Goal: Transaction & Acquisition: Purchase product/service

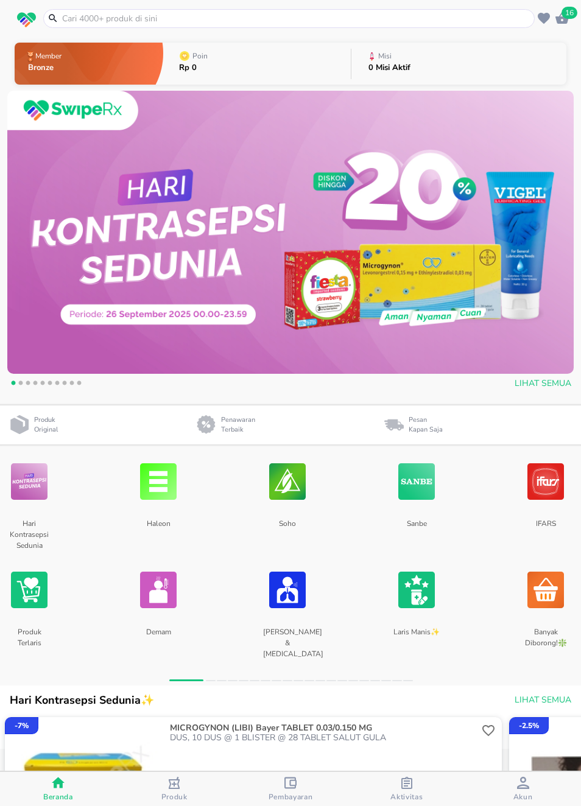
click at [554, 15] on div "16" at bounding box center [562, 18] width 18 height 18
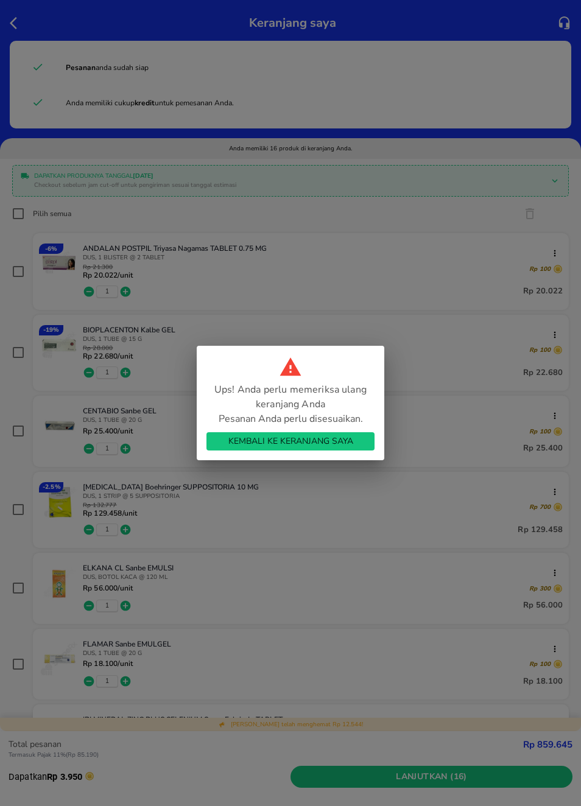
click at [357, 439] on span "Kembali ke Keranjang Saya" at bounding box center [290, 441] width 149 height 15
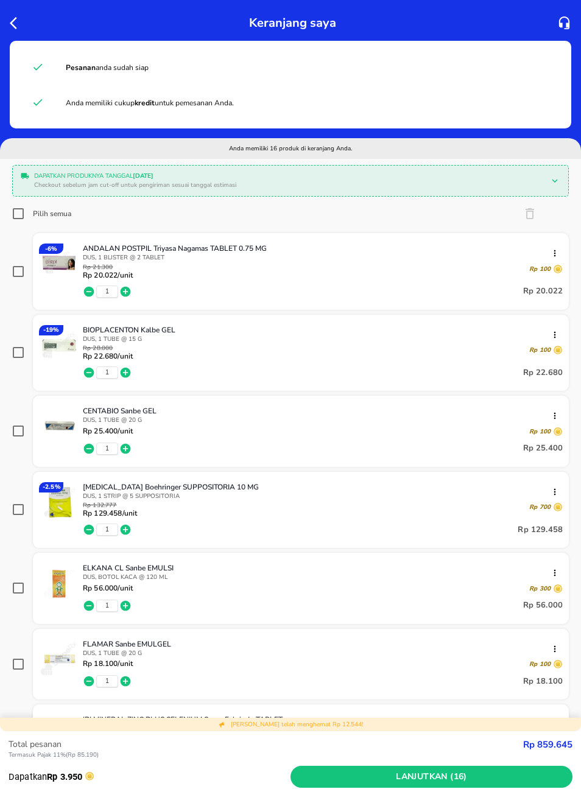
click at [60, 264] on img at bounding box center [59, 264] width 40 height 40
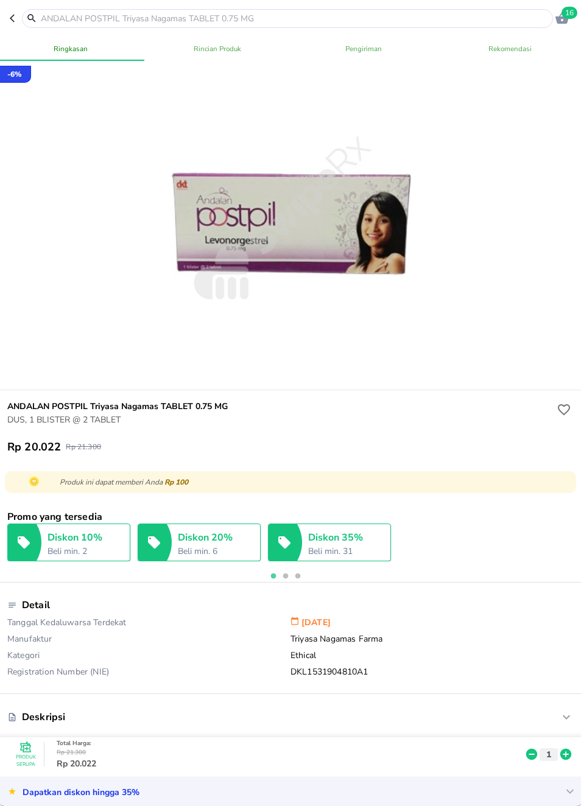
click at [10, 18] on icon "button" at bounding box center [15, 18] width 10 height 10
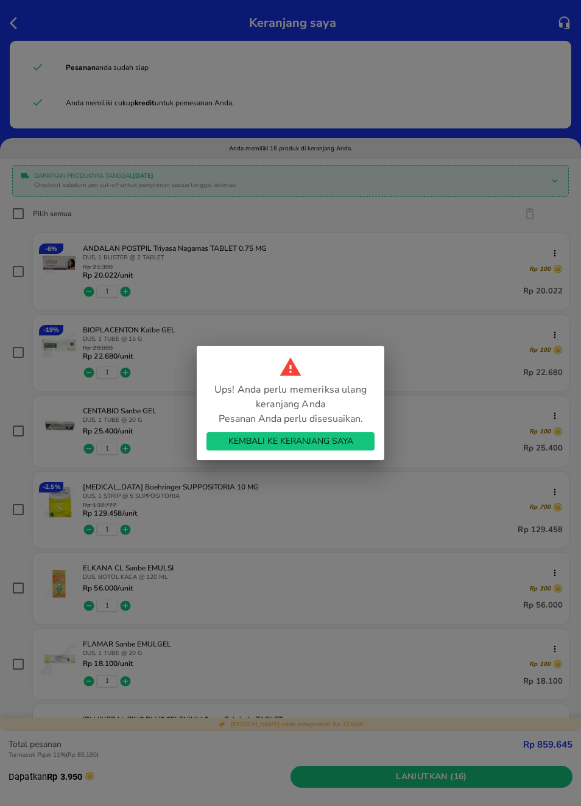
click at [297, 446] on span "Kembali ke Keranjang Saya" at bounding box center [290, 441] width 149 height 15
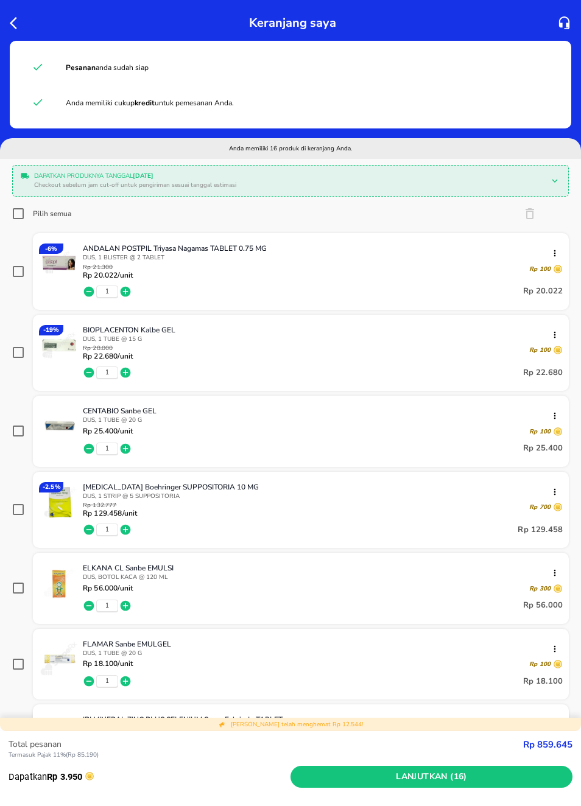
click at [67, 351] on img at bounding box center [59, 345] width 40 height 40
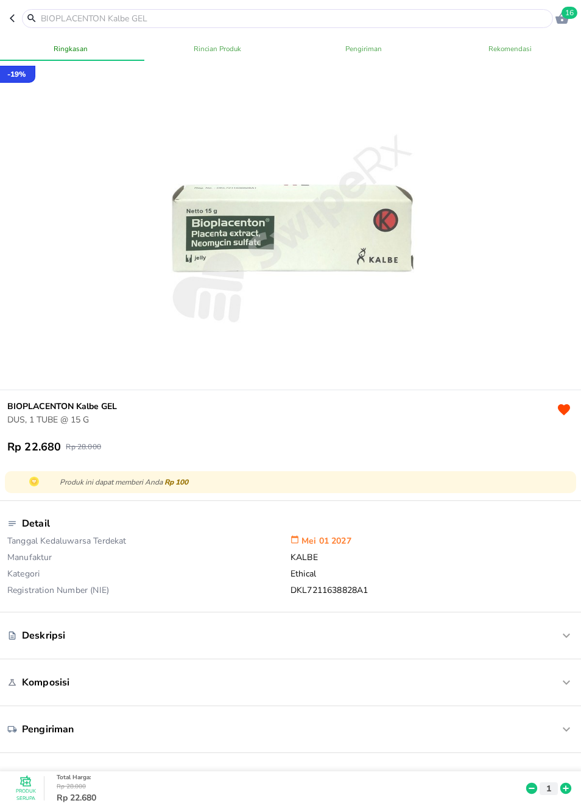
click at [16, 15] on icon "button" at bounding box center [15, 18] width 10 height 10
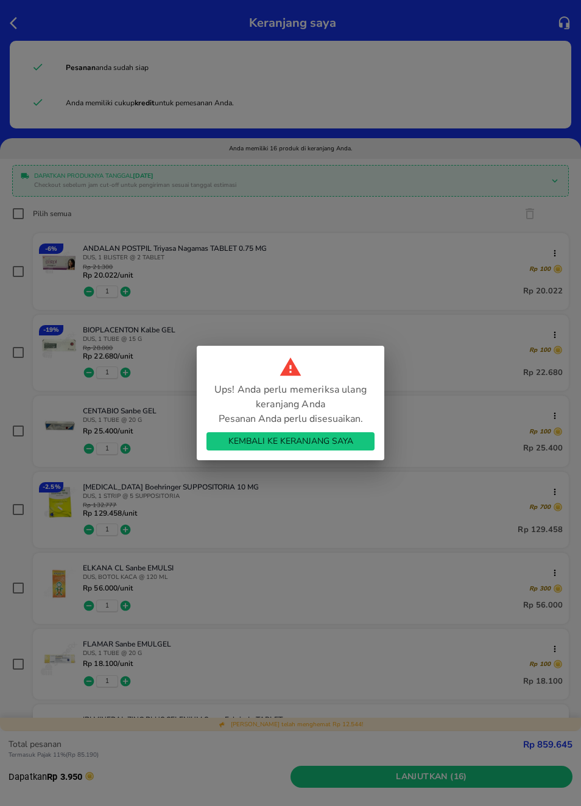
click at [351, 446] on span "Kembali ke Keranjang Saya" at bounding box center [290, 441] width 149 height 15
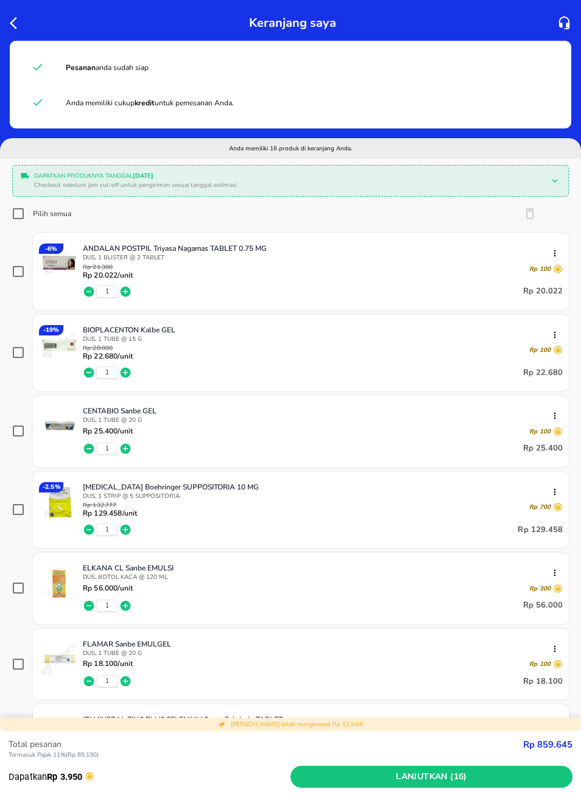
click at [60, 435] on img at bounding box center [59, 426] width 40 height 40
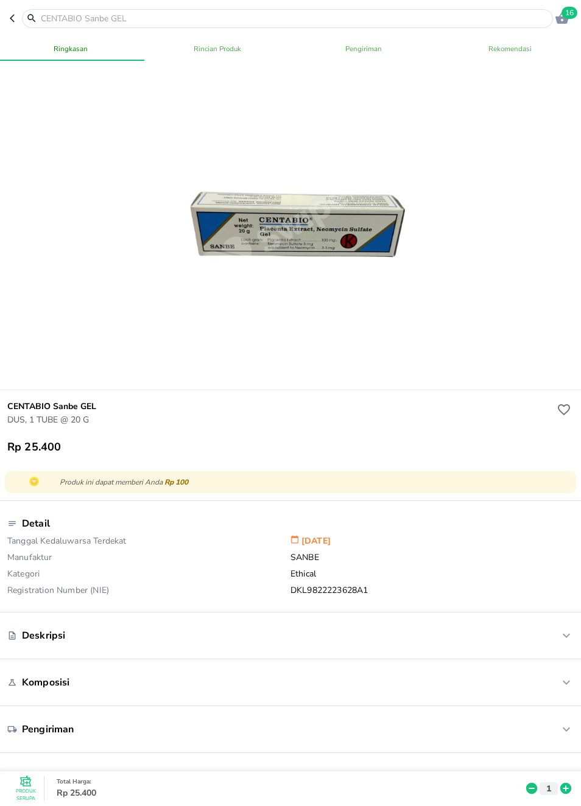
click at [12, 13] on icon "button" at bounding box center [15, 18] width 10 height 10
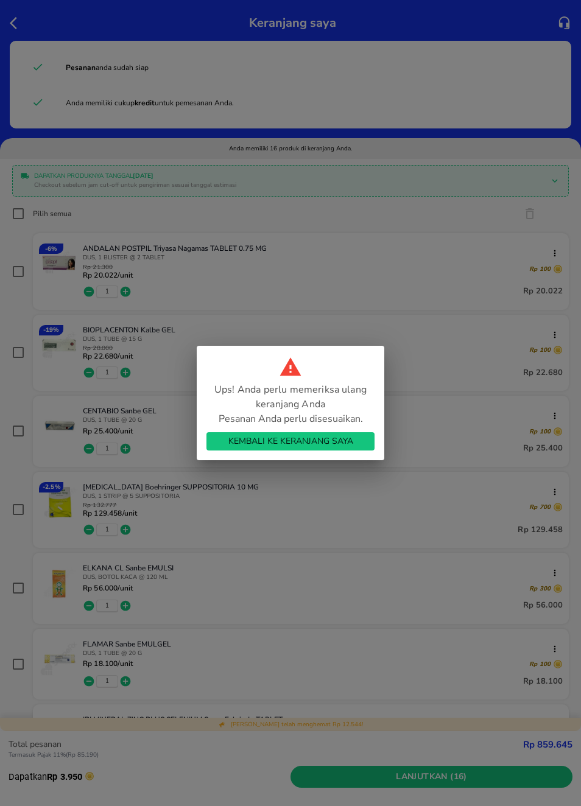
click at [253, 448] on span "Kembali ke Keranjang Saya" at bounding box center [290, 441] width 149 height 15
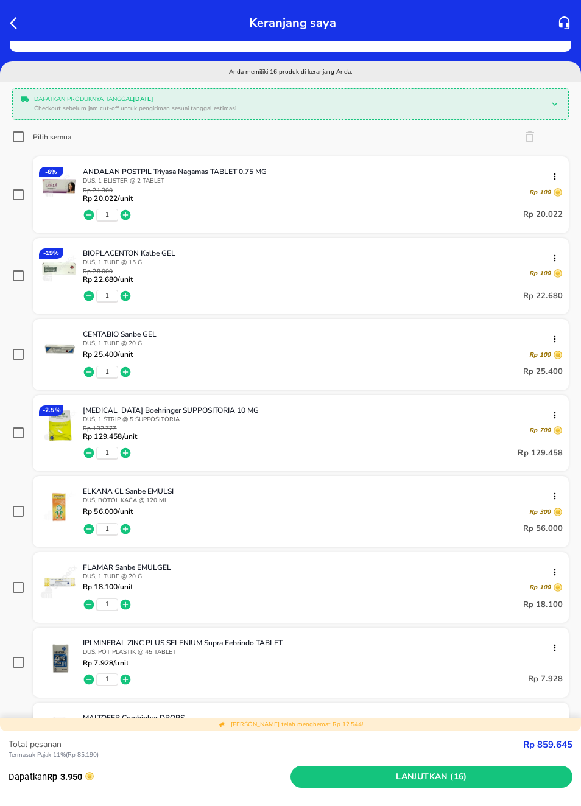
scroll to position [76, 0]
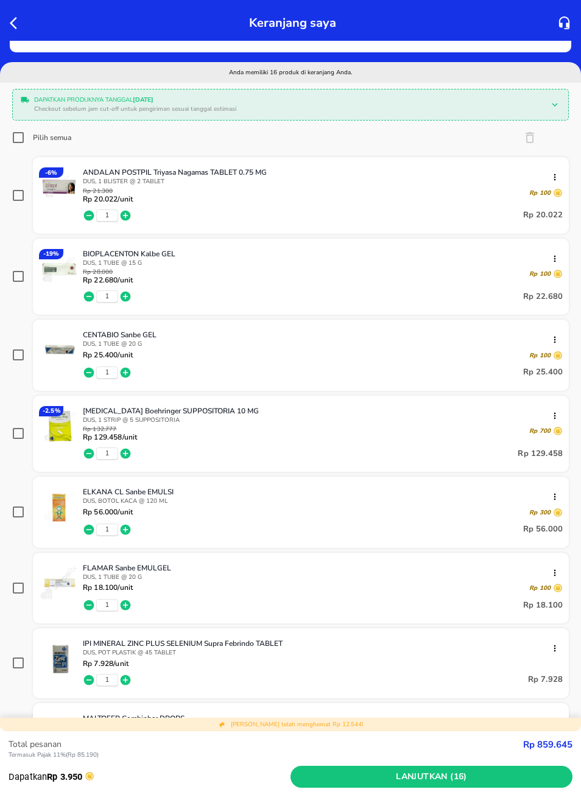
click at [556, 334] on div "CENTABIO Sanbe GEL DUS, 1 TUBE @ 20 G" at bounding box center [323, 339] width 480 height 18
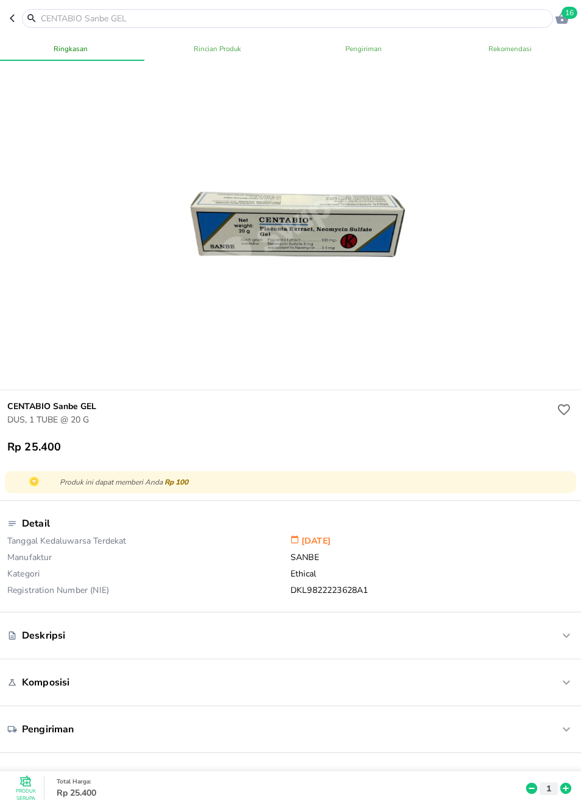
click at [11, 21] on icon "button" at bounding box center [15, 18] width 10 height 10
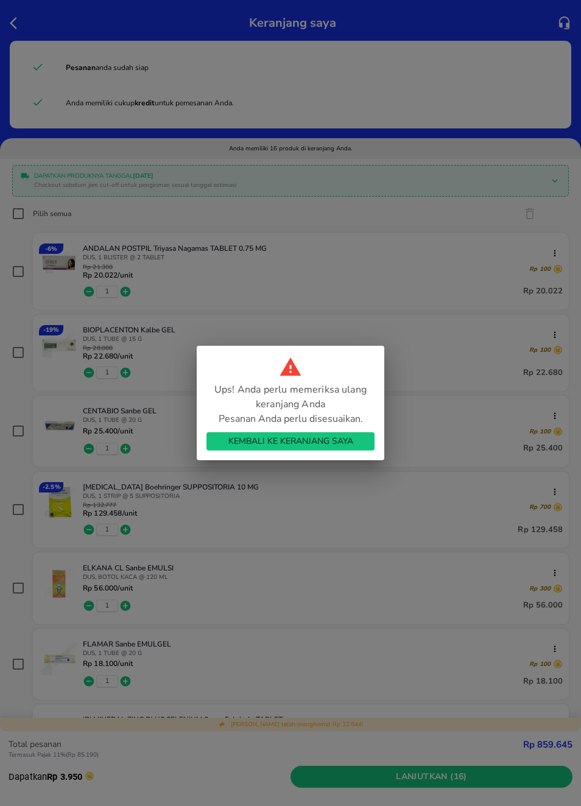
click at [354, 443] on span "Kembali ke Keranjang Saya" at bounding box center [290, 441] width 149 height 15
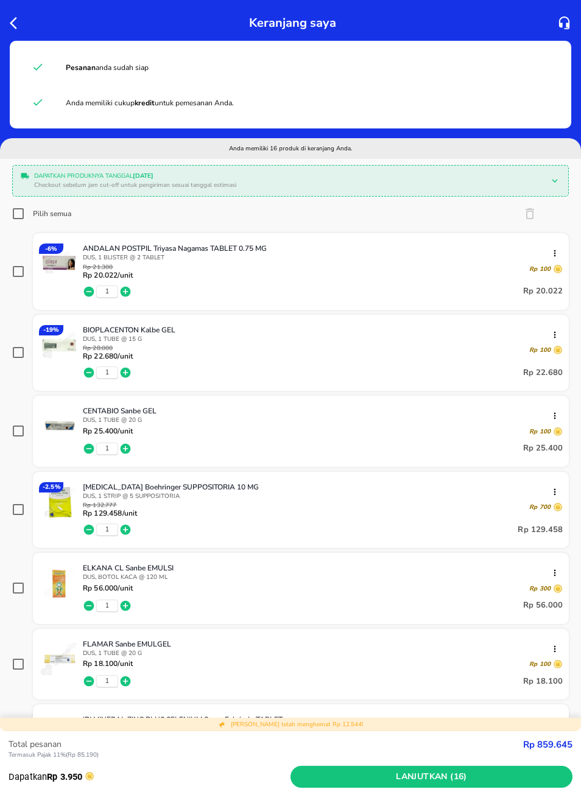
click at [552, 419] on icon "button" at bounding box center [555, 416] width 10 height 10
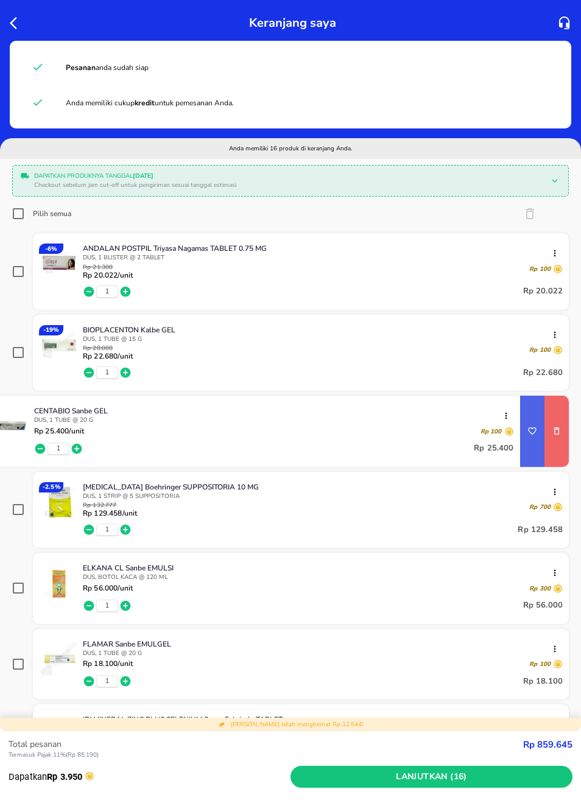
click at [560, 443] on button "remove item" at bounding box center [556, 431] width 24 height 24
checkbox input "true"
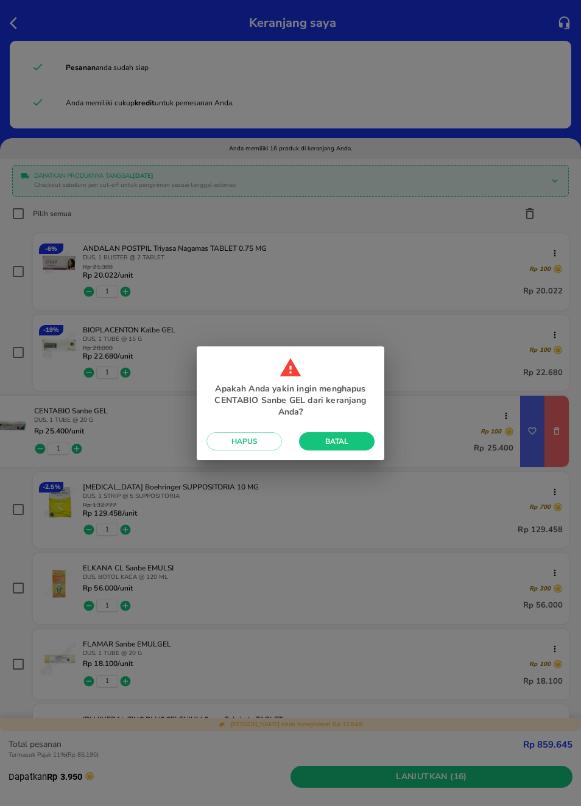
click at [261, 437] on span "Hapus" at bounding box center [244, 442] width 56 height 10
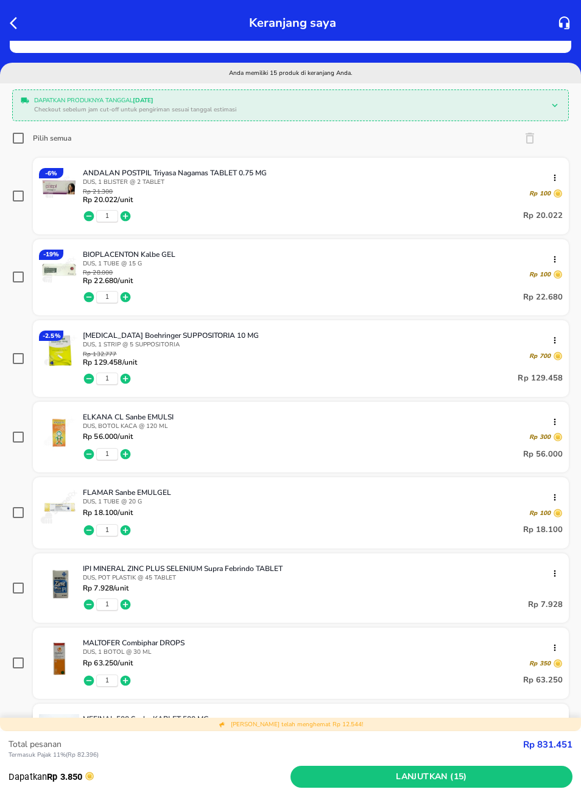
scroll to position [75, 0]
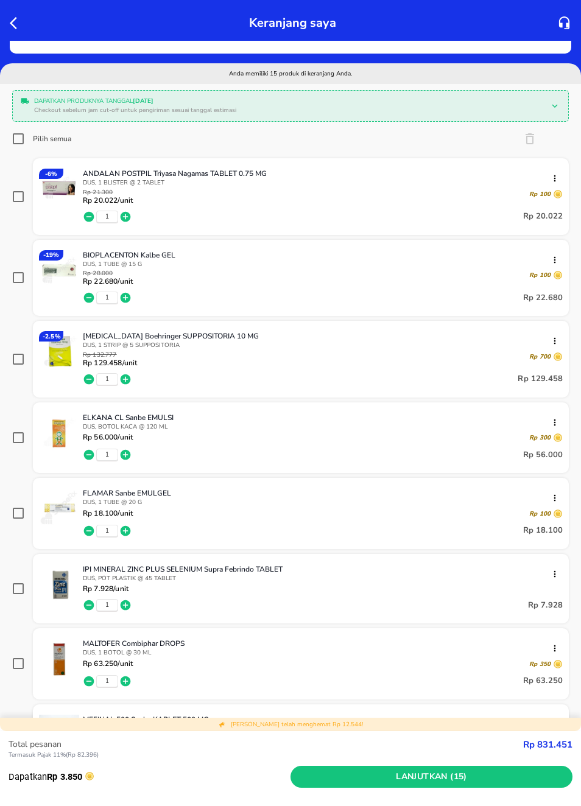
click at [15, 24] on icon "button" at bounding box center [17, 23] width 15 height 15
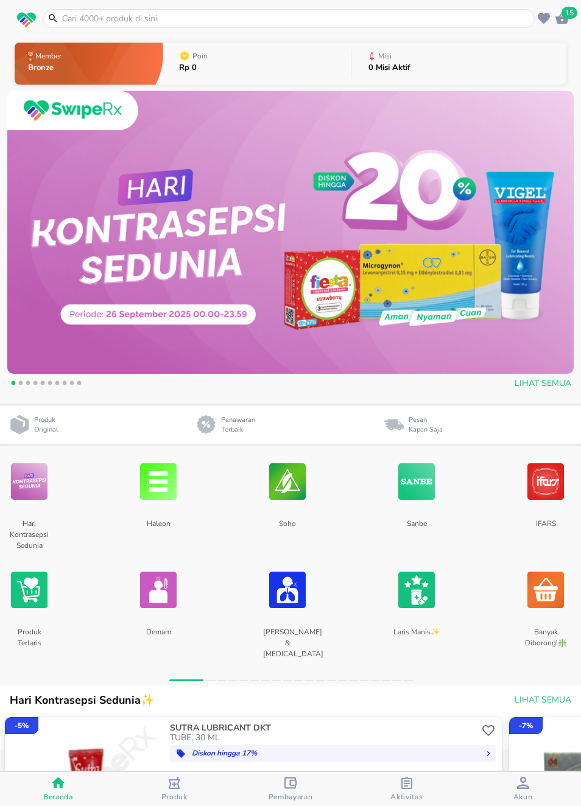
click at [340, 15] on input "text" at bounding box center [296, 18] width 471 height 13
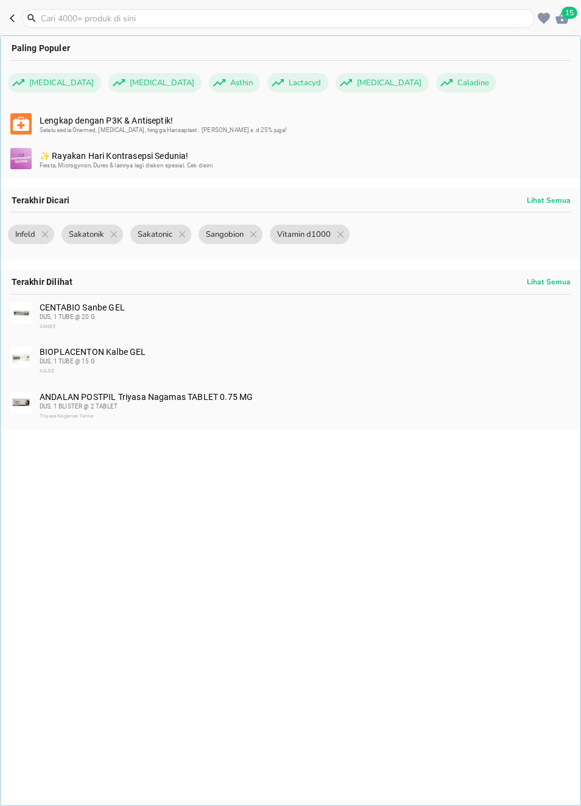
click at [448, 13] on input "text" at bounding box center [286, 18] width 492 height 13
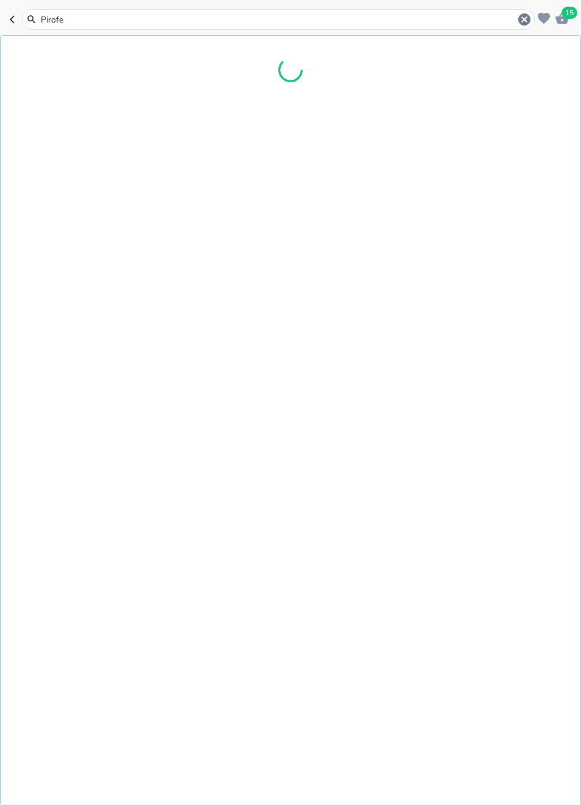
type input "Pirofel"
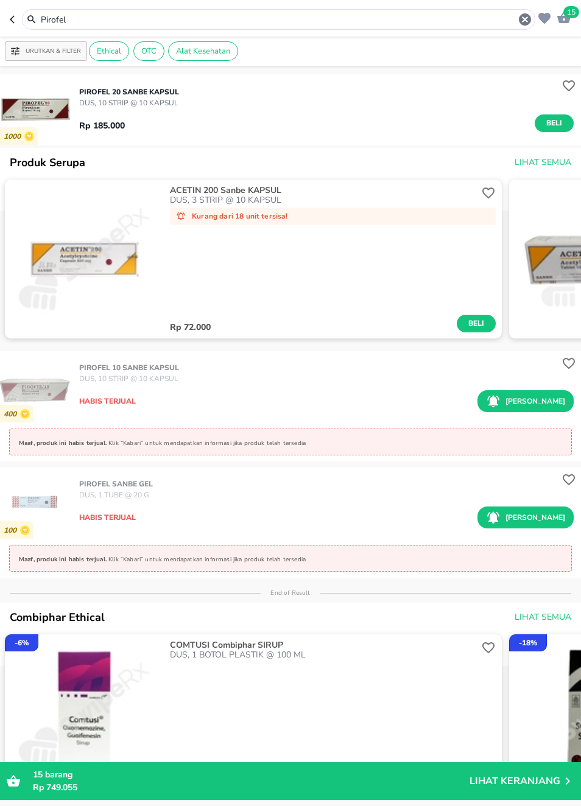
click at [11, 19] on icon "button" at bounding box center [12, 19] width 5 height 8
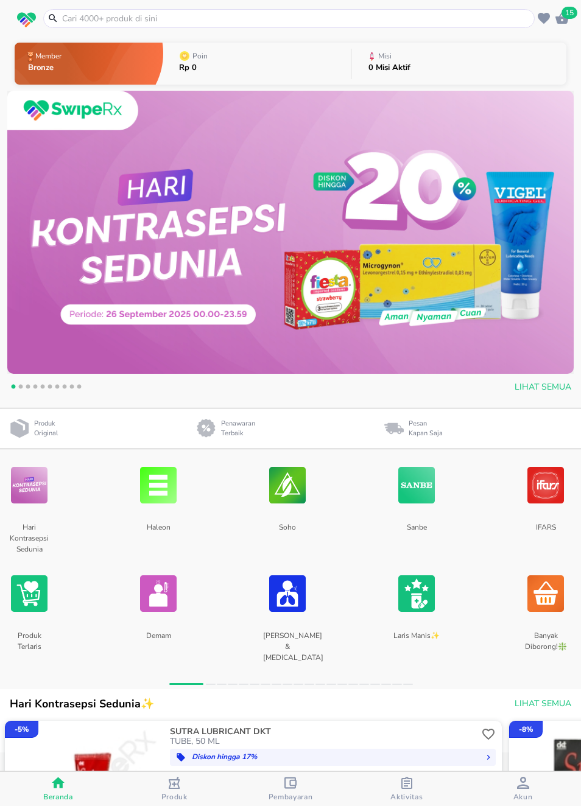
click at [104, 21] on input "text" at bounding box center [296, 18] width 471 height 13
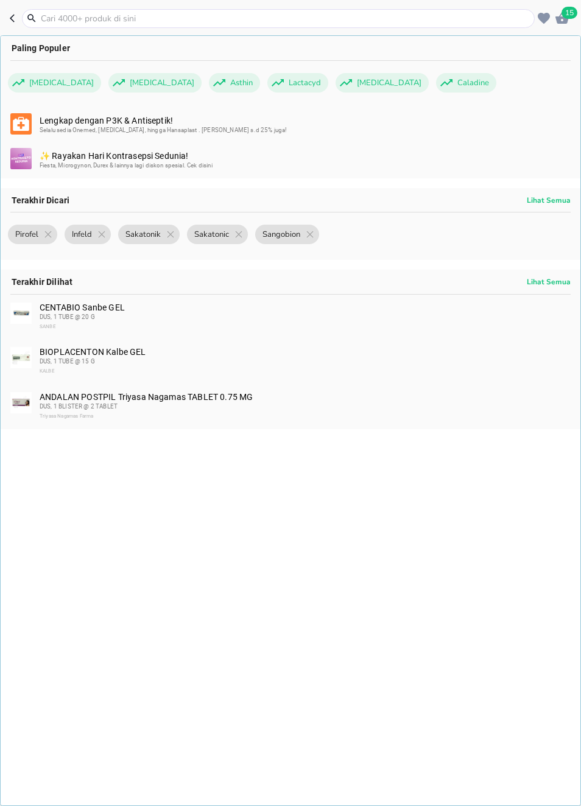
click at [11, 15] on icon "button" at bounding box center [15, 18] width 10 height 10
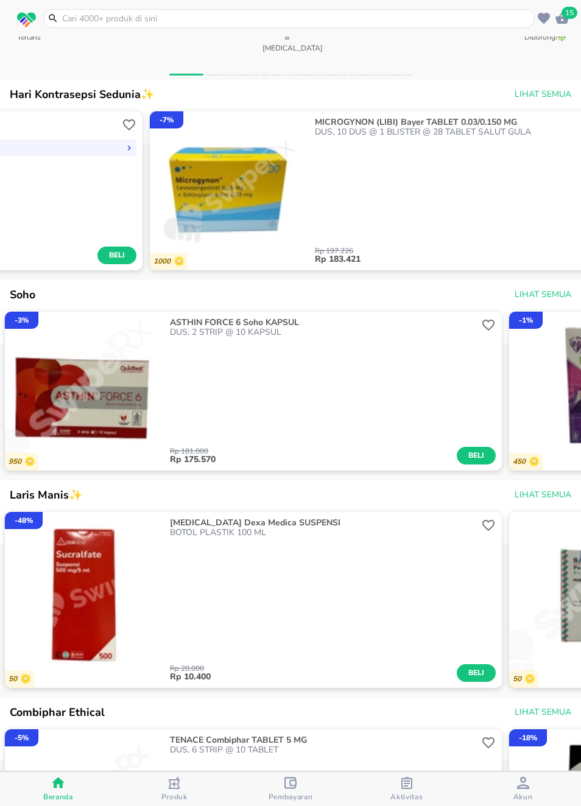
scroll to position [643, 0]
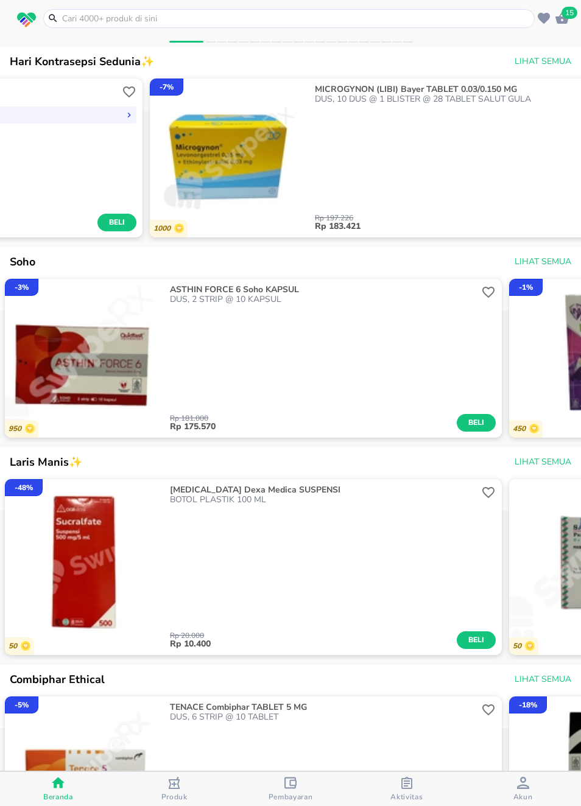
click at [519, 510] on img "button" at bounding box center [588, 558] width 159 height 159
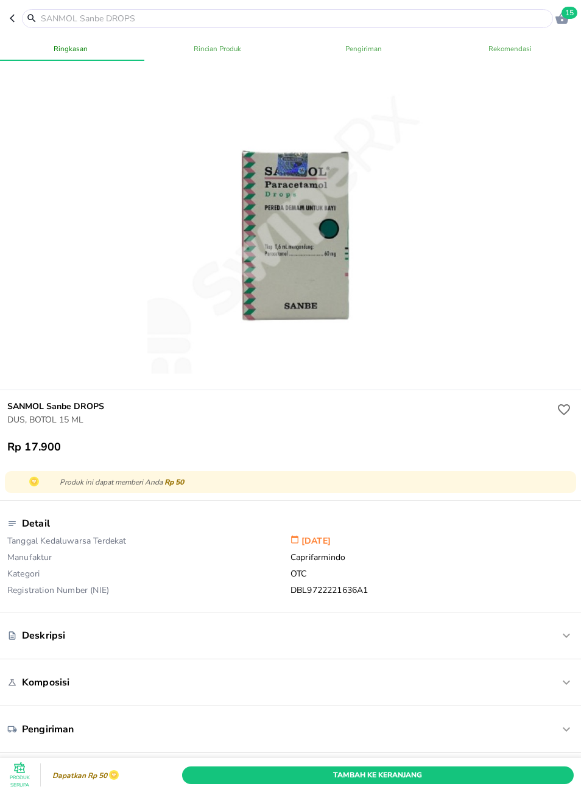
click at [11, 16] on icon "button" at bounding box center [15, 18] width 10 height 10
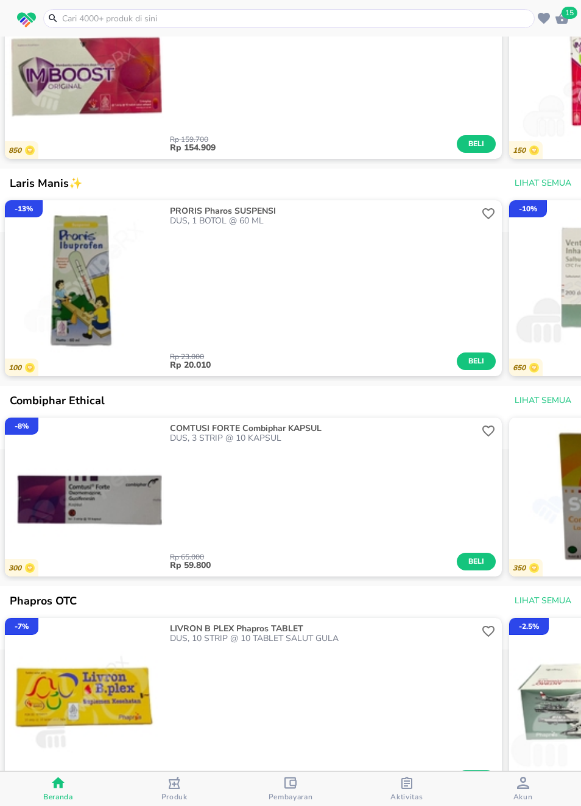
click at [505, 531] on div "- 8 % 300 COMTUSI FORTE Combiphar KAPSUL DUS, 3 STRIP @ 10 KAPSUL Rp 65.000 Rp …" at bounding box center [290, 497] width 581 height 169
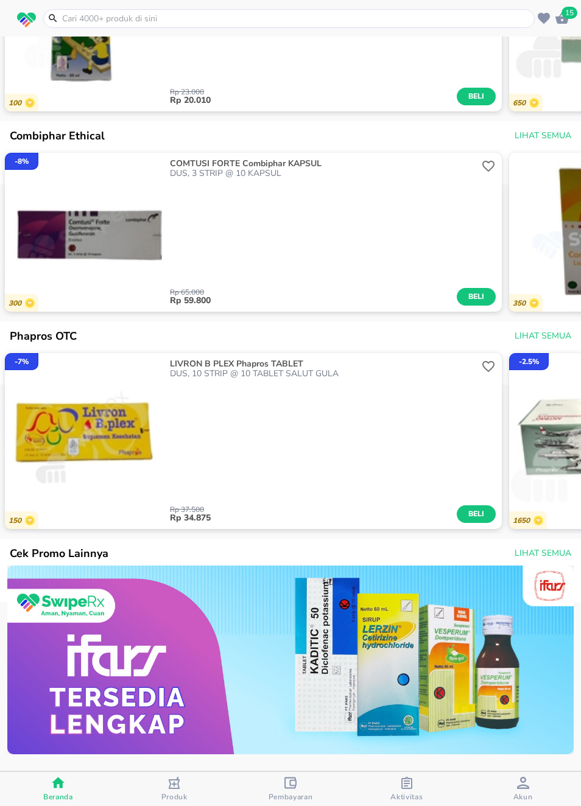
scroll to position [1202, 0]
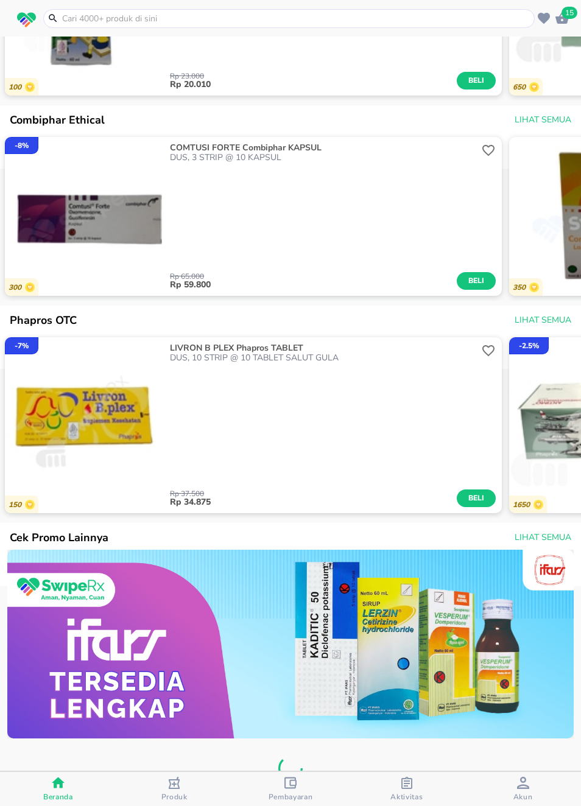
click at [510, 507] on div "1650" at bounding box center [528, 505] width 38 height 18
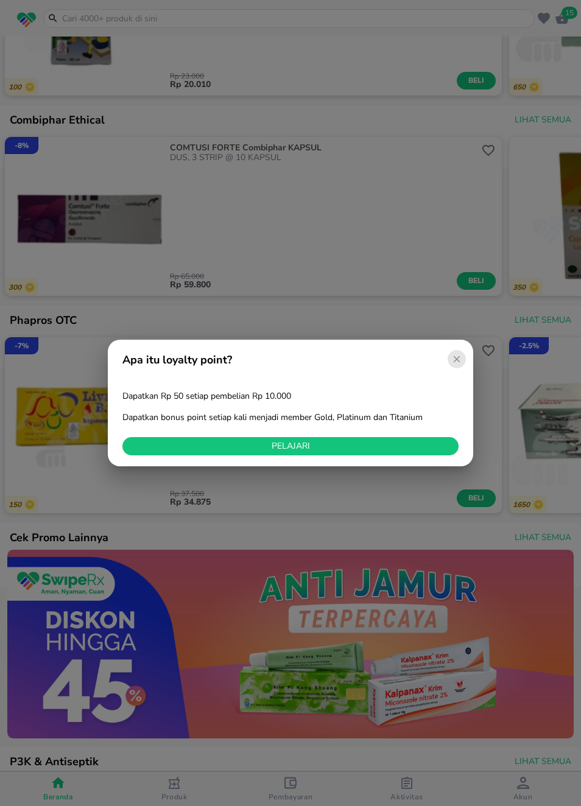
click at [432, 447] on span "pelajari" at bounding box center [290, 447] width 326 height 10
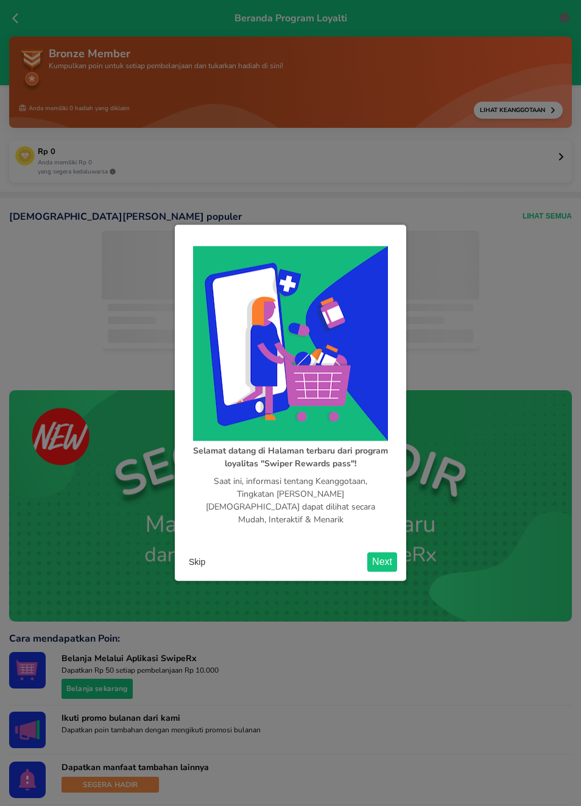
click at [382, 557] on button "Next" at bounding box center [382, 562] width 30 height 19
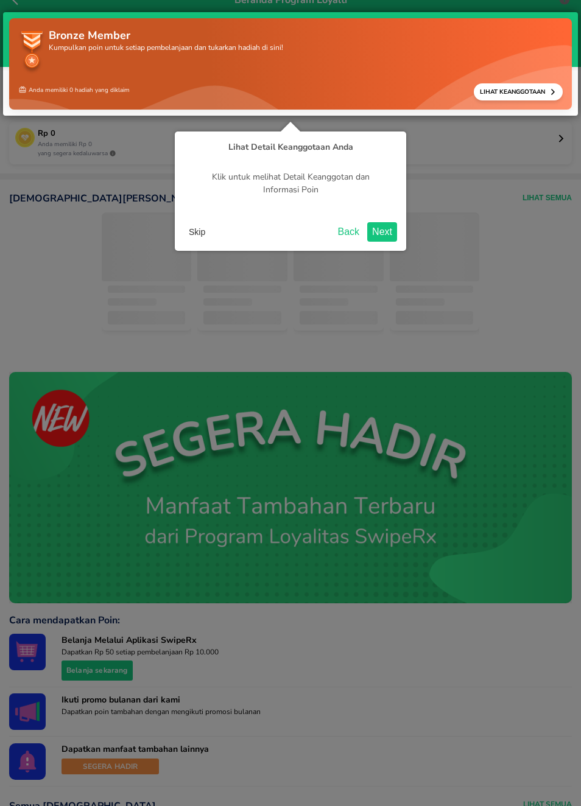
click at [384, 230] on button "Next" at bounding box center [382, 231] width 30 height 19
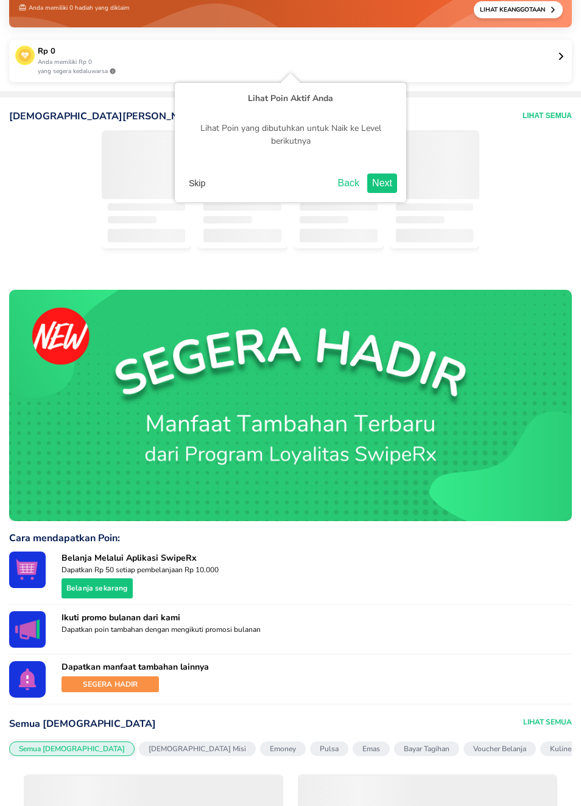
scroll to position [122, 0]
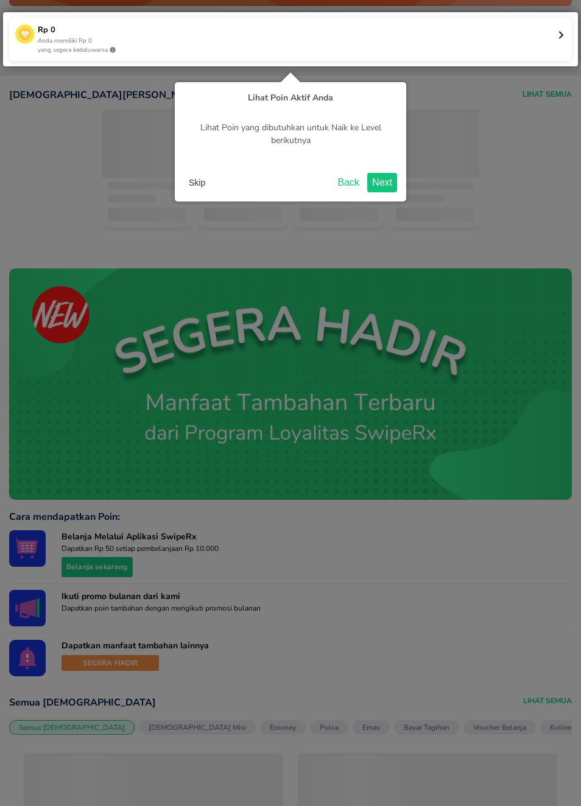
click at [386, 186] on button "Next" at bounding box center [382, 182] width 30 height 19
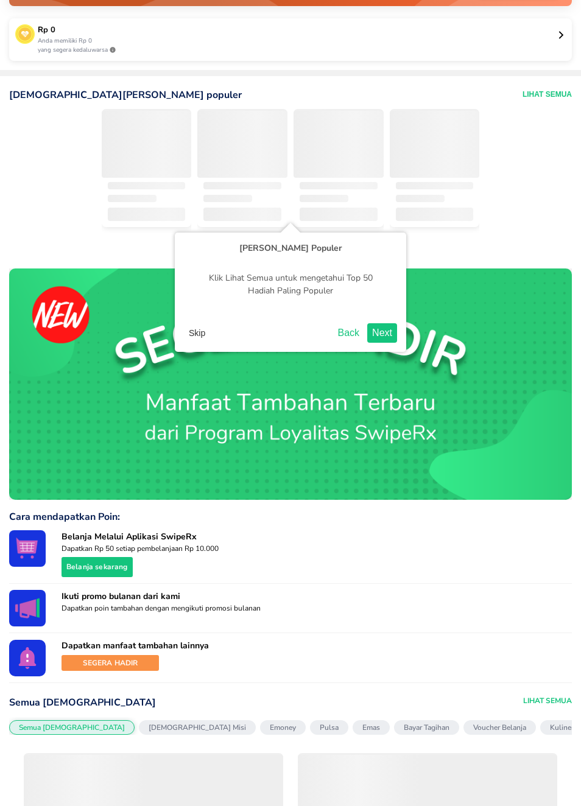
scroll to position [179, 0]
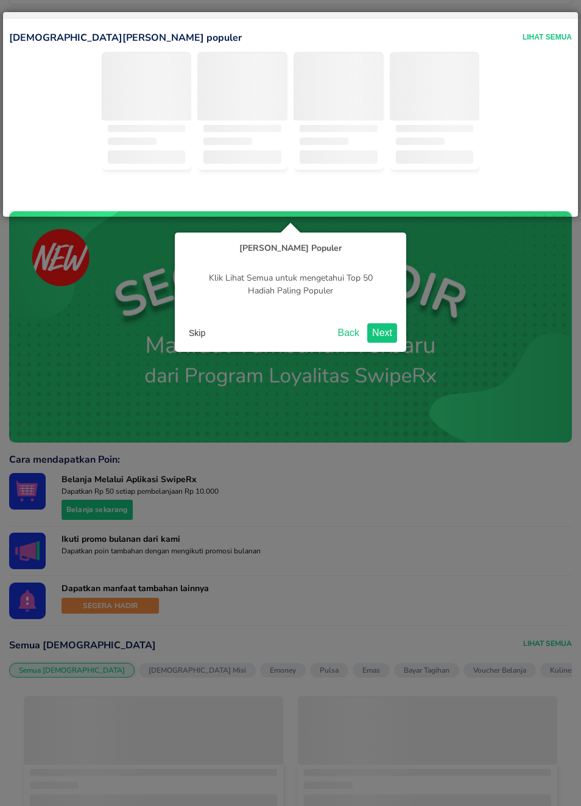
click at [391, 334] on button "Next" at bounding box center [382, 332] width 30 height 19
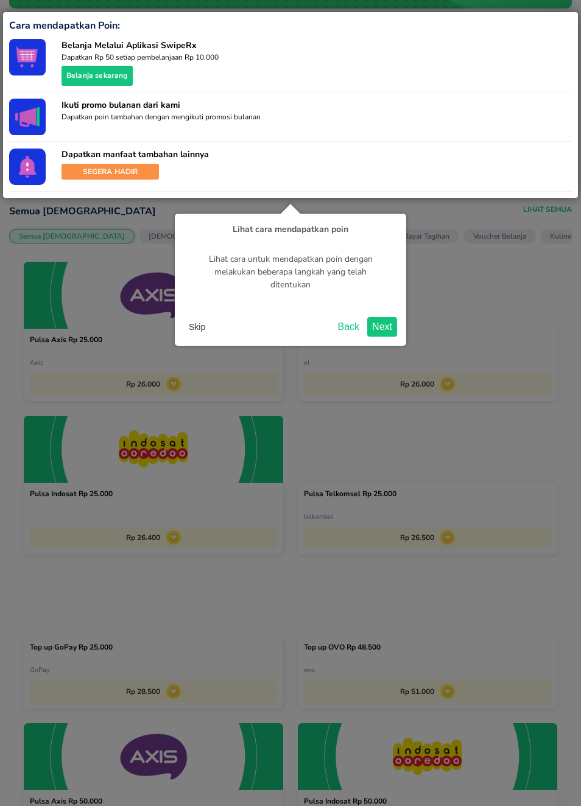
scroll to position [613, 0]
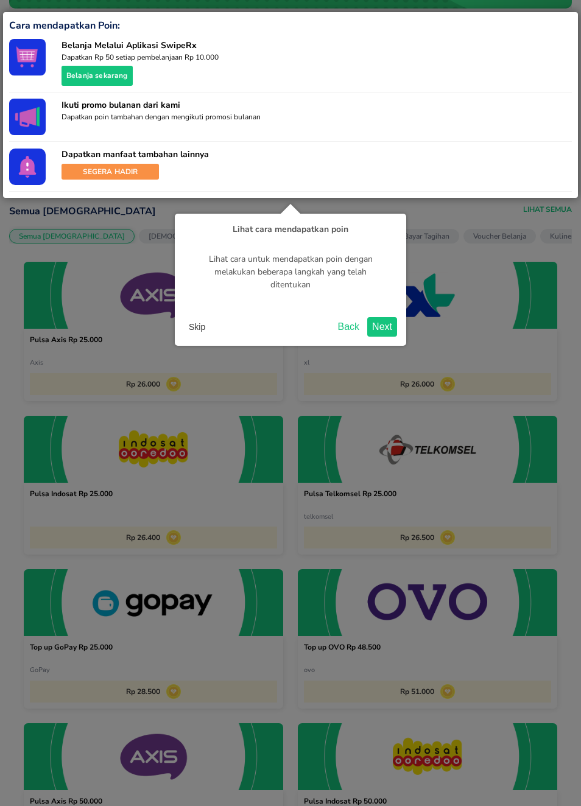
click at [390, 328] on button "Next" at bounding box center [382, 326] width 30 height 19
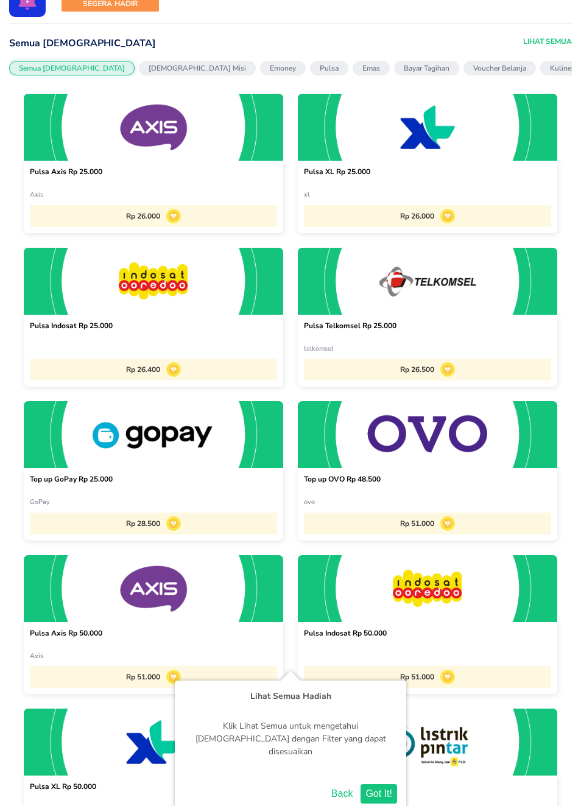
scroll to position [799, 0]
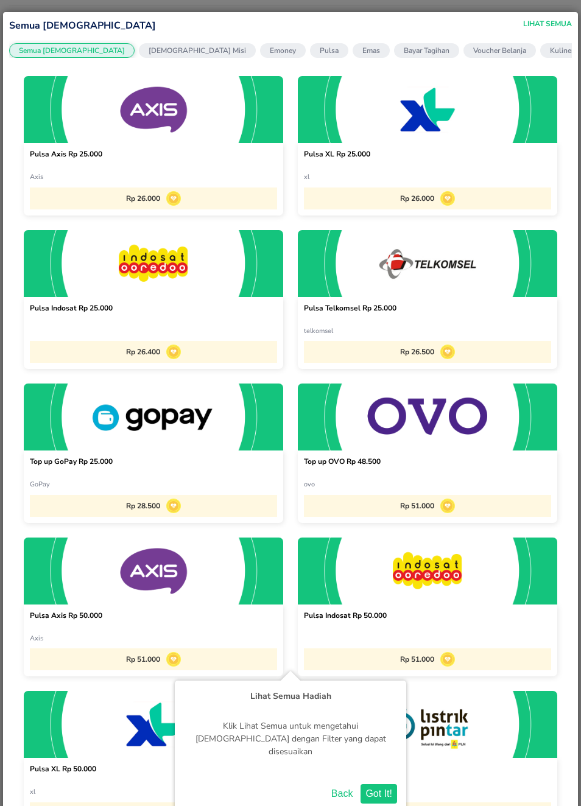
click at [379, 761] on button "Got It!" at bounding box center [379, 793] width 37 height 19
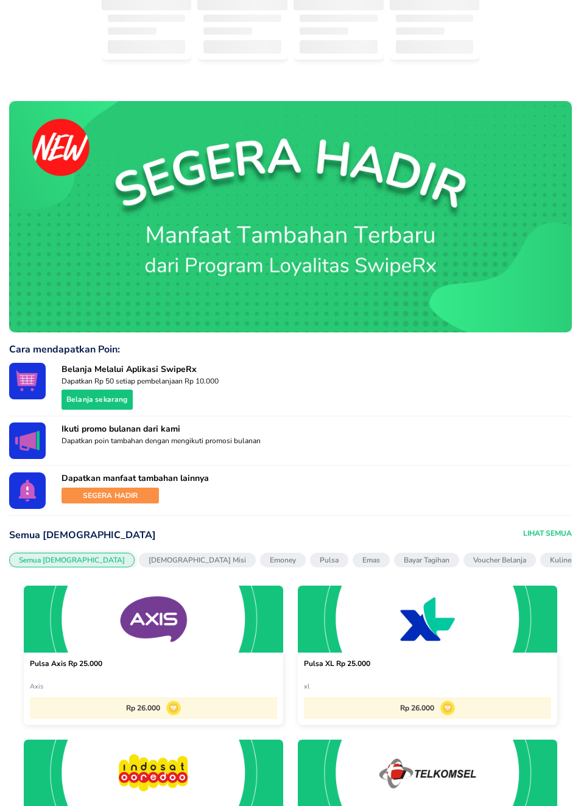
scroll to position [287, 0]
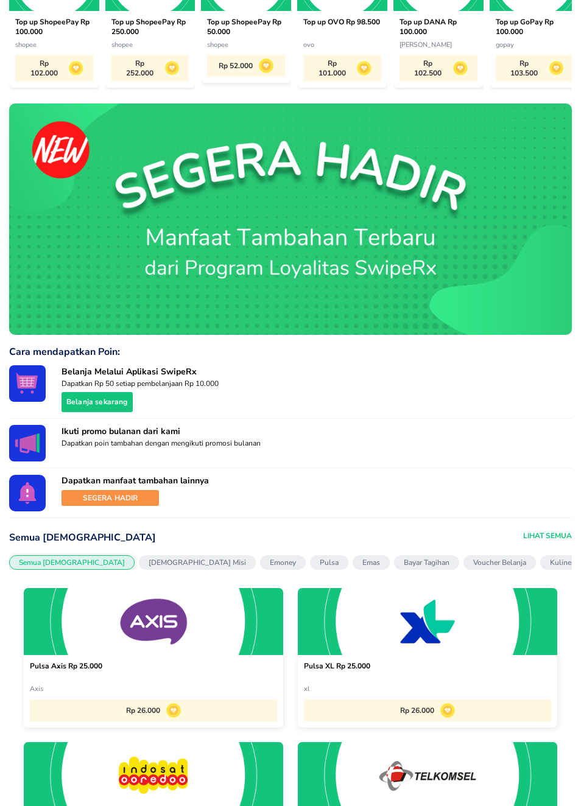
click at [110, 404] on span "Belanja sekarang" at bounding box center [97, 402] width 62 height 13
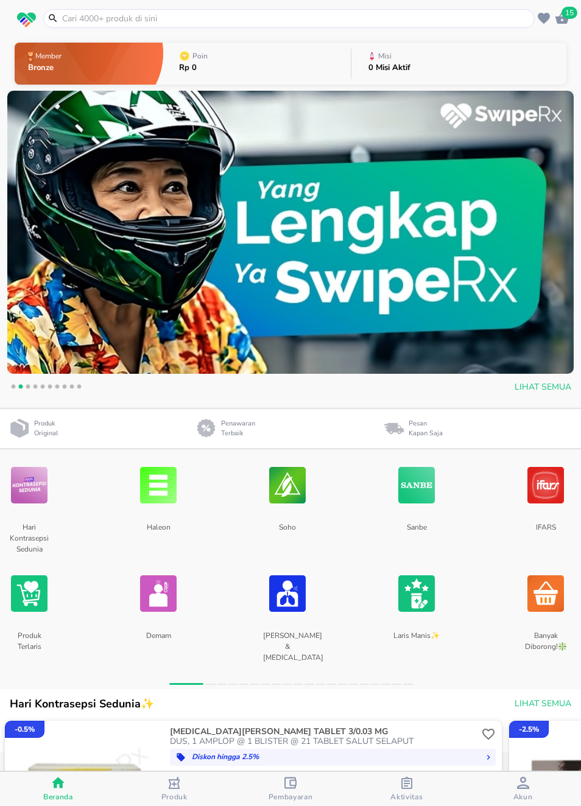
click at [398, 15] on input "text" at bounding box center [296, 18] width 471 height 13
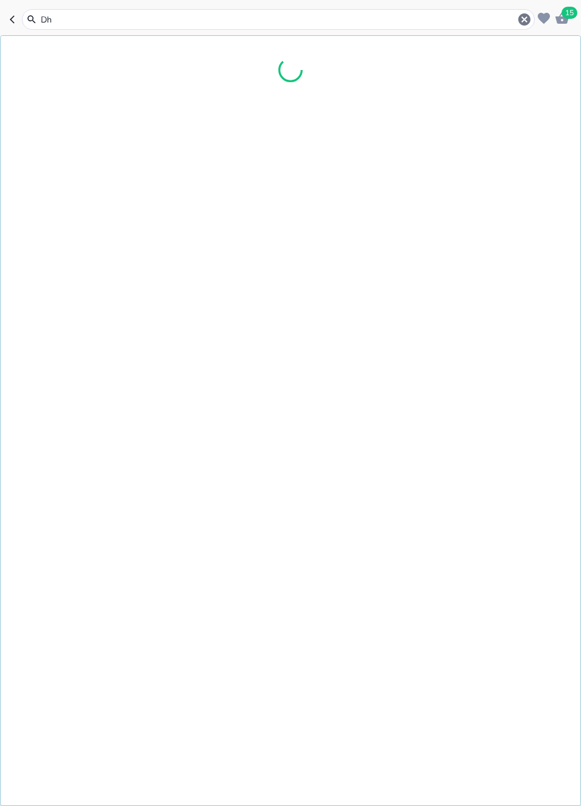
type input "Dha"
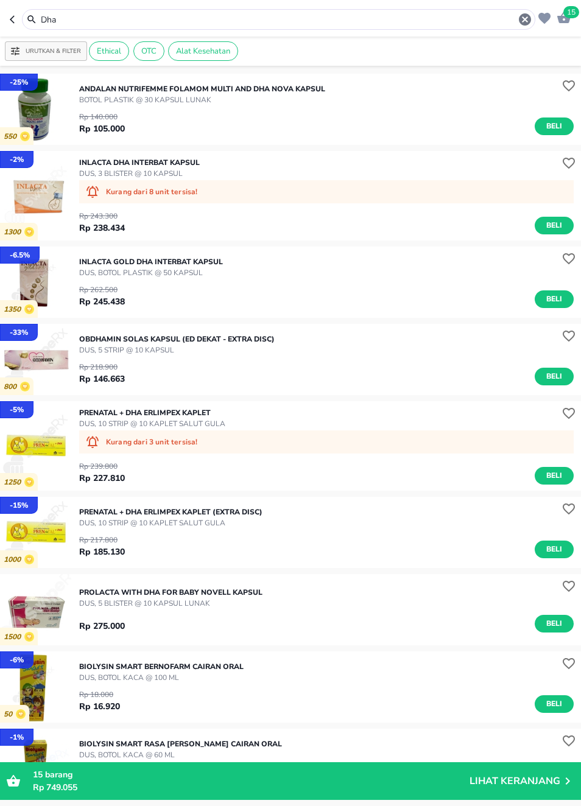
click at [48, 289] on img "button" at bounding box center [35, 282] width 71 height 71
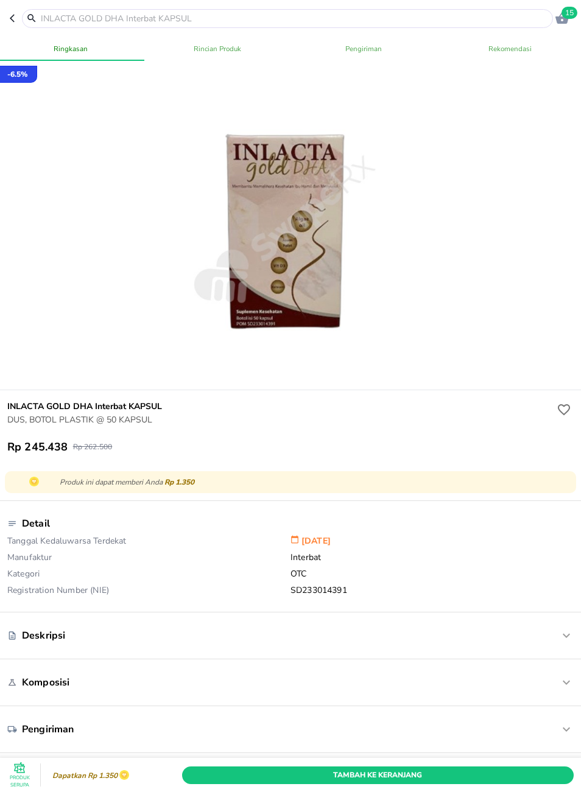
click at [10, 18] on icon "button" at bounding box center [12, 19] width 5 height 8
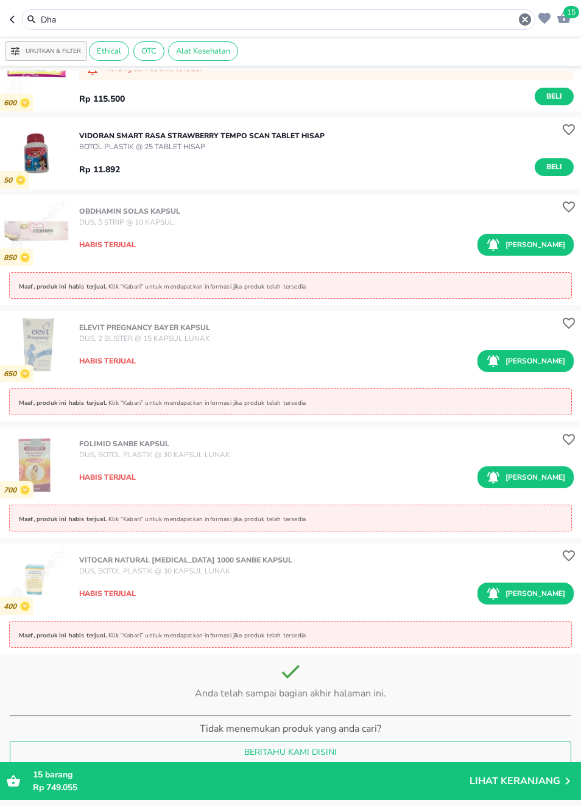
scroll to position [2660, 0]
click at [18, 23] on icon "button" at bounding box center [15, 20] width 10 height 10
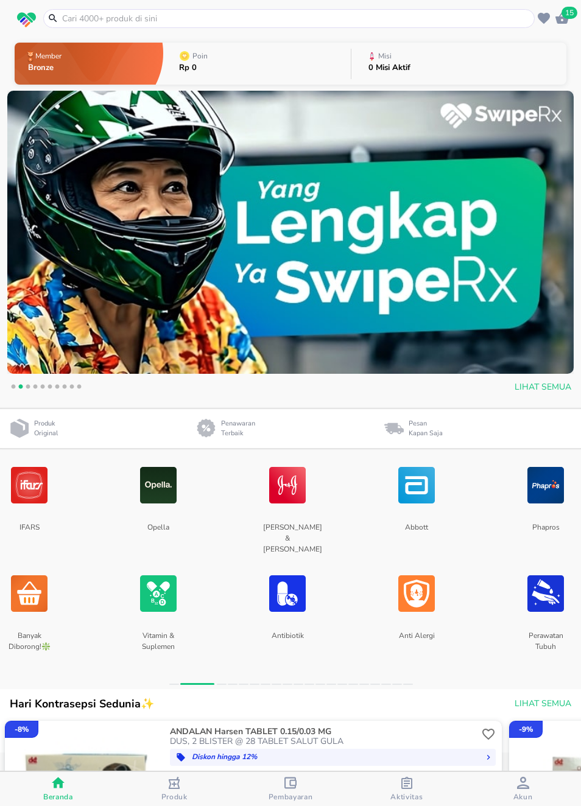
click at [544, 597] on img at bounding box center [545, 594] width 37 height 65
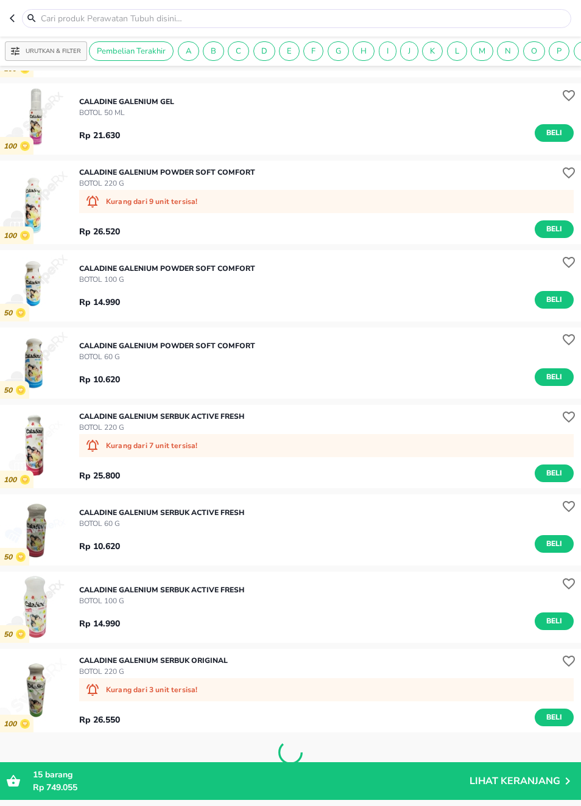
scroll to position [3267, 0]
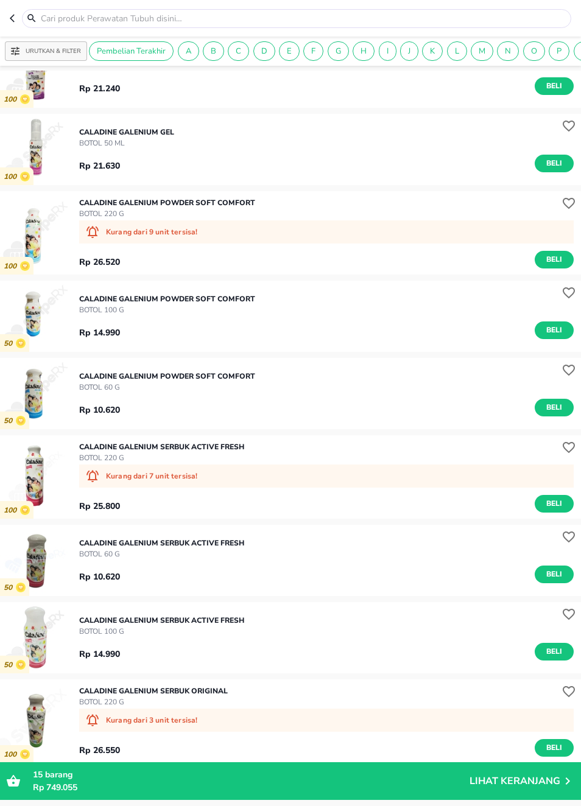
click at [325, 467] on div "Kurang dari 7 unit tersisa!" at bounding box center [326, 476] width 495 height 23
click at [16, 15] on icon "button" at bounding box center [15, 18] width 10 height 10
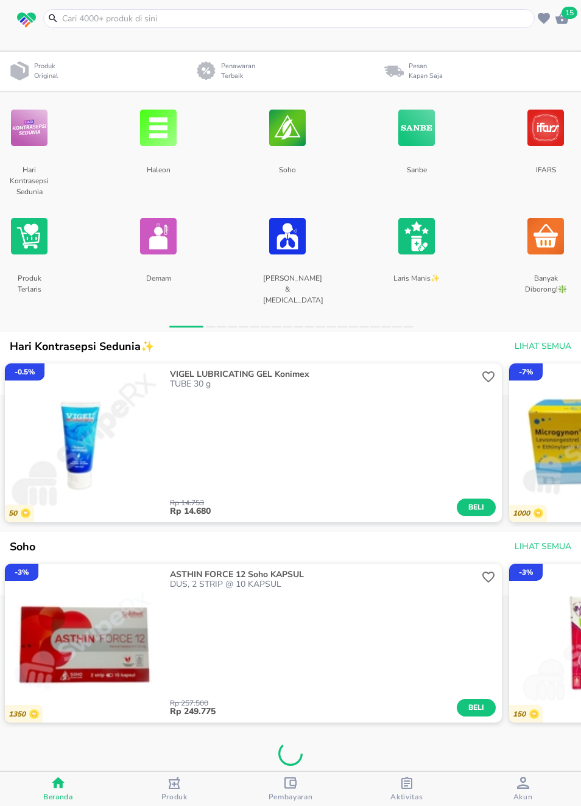
scroll to position [409, 0]
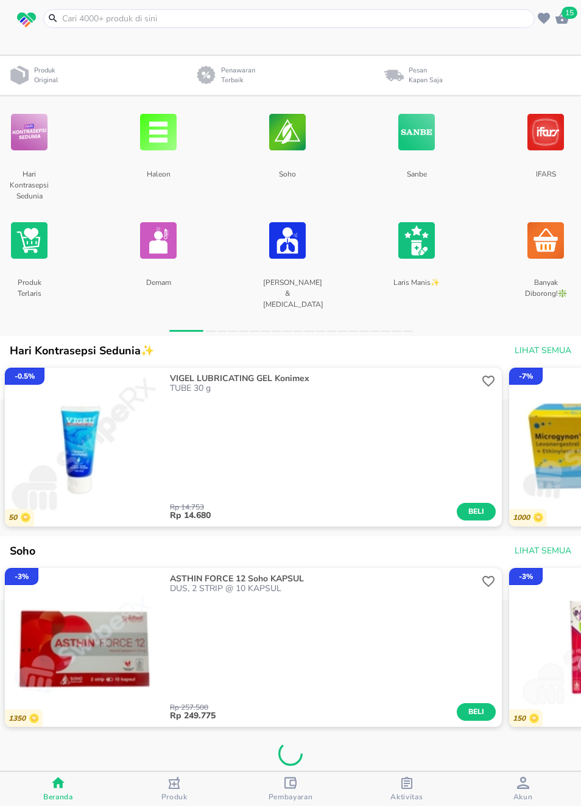
click at [317, 537] on div at bounding box center [290, 550] width 581 height 27
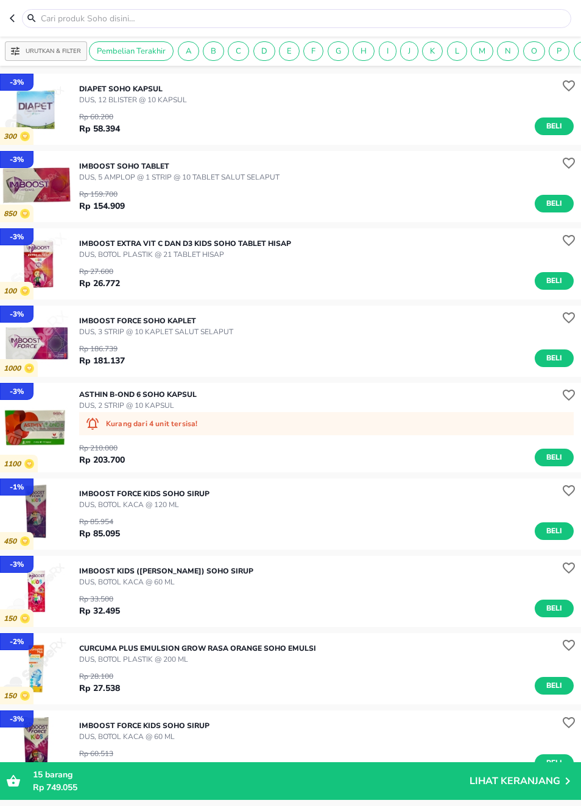
click at [10, 19] on icon "button" at bounding box center [15, 18] width 10 height 10
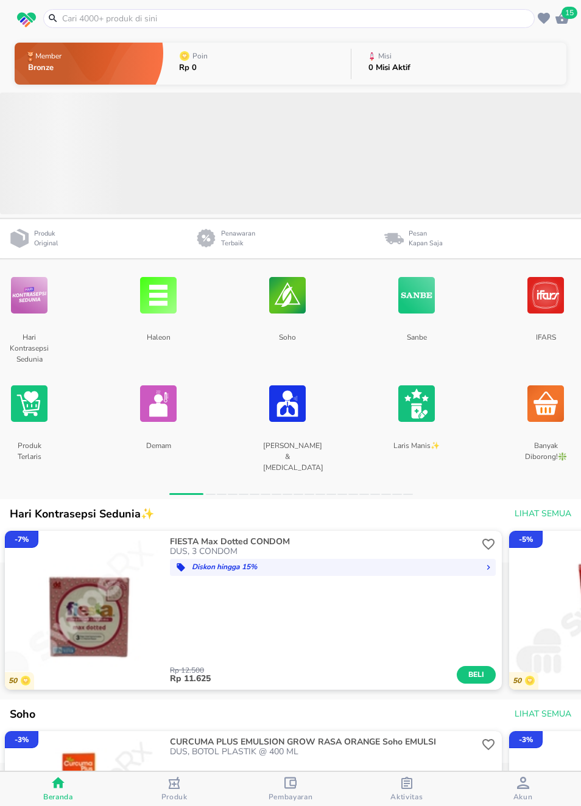
click at [458, 18] on input "text" at bounding box center [296, 18] width 471 height 13
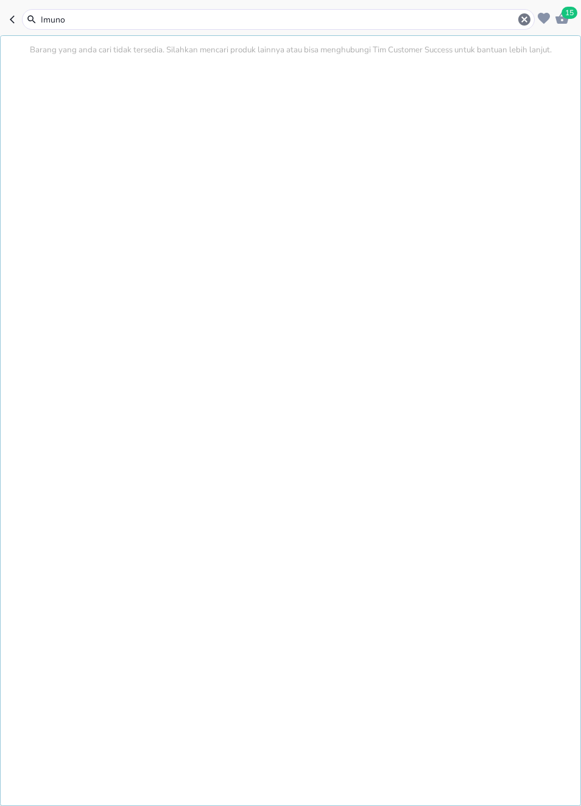
type input "Imunos"
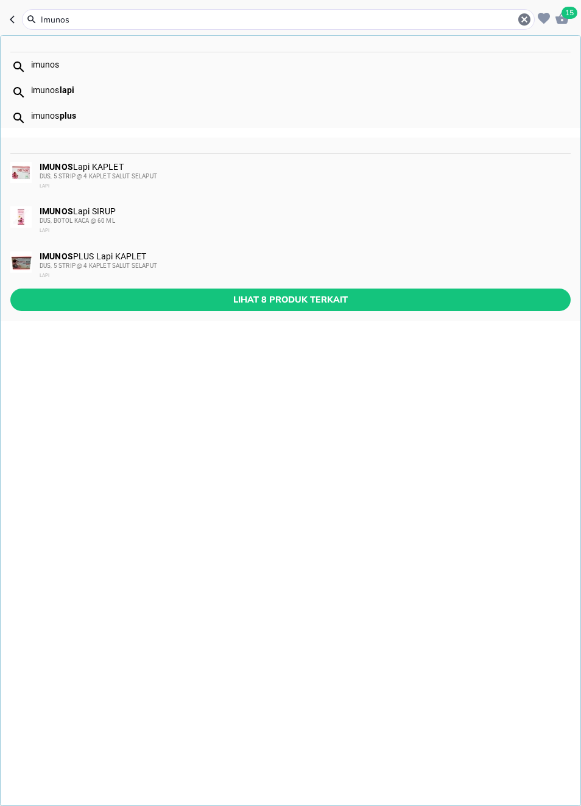
click at [501, 289] on button "Lihat 8 produk terkait" at bounding box center [290, 300] width 560 height 23
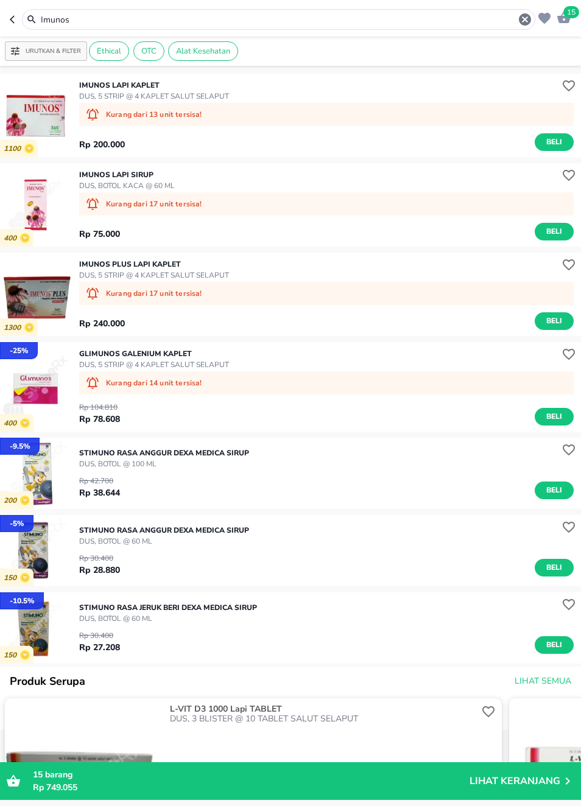
click at [561, 136] on span "Beli" at bounding box center [554, 142] width 21 height 13
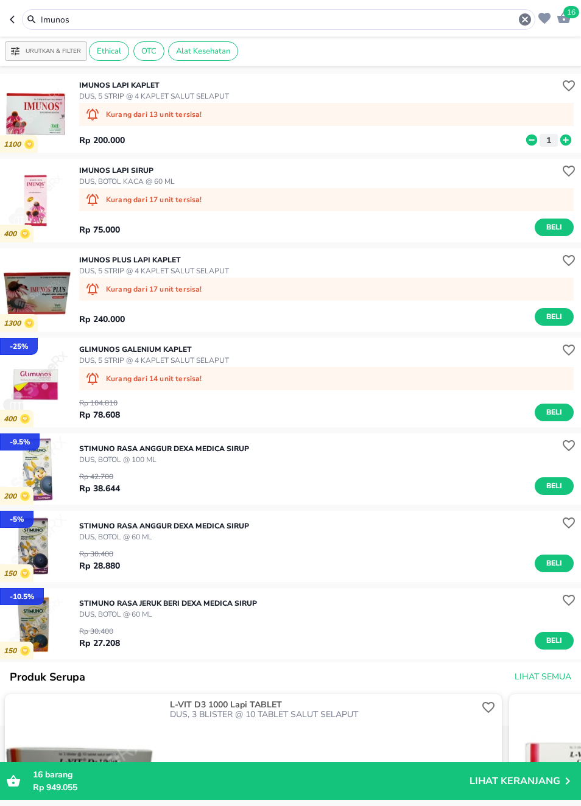
click at [15, 22] on icon "button" at bounding box center [15, 20] width 10 height 10
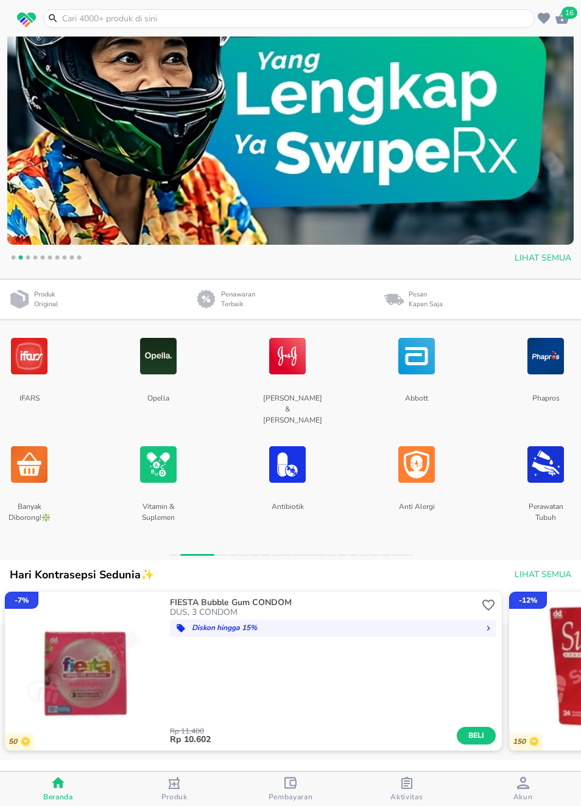
scroll to position [128, 0]
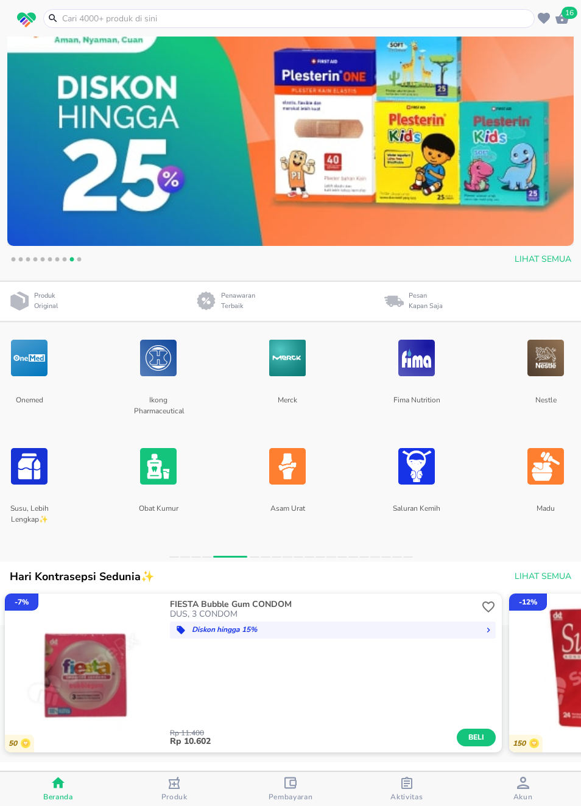
click at [37, 489] on img at bounding box center [29, 466] width 37 height 65
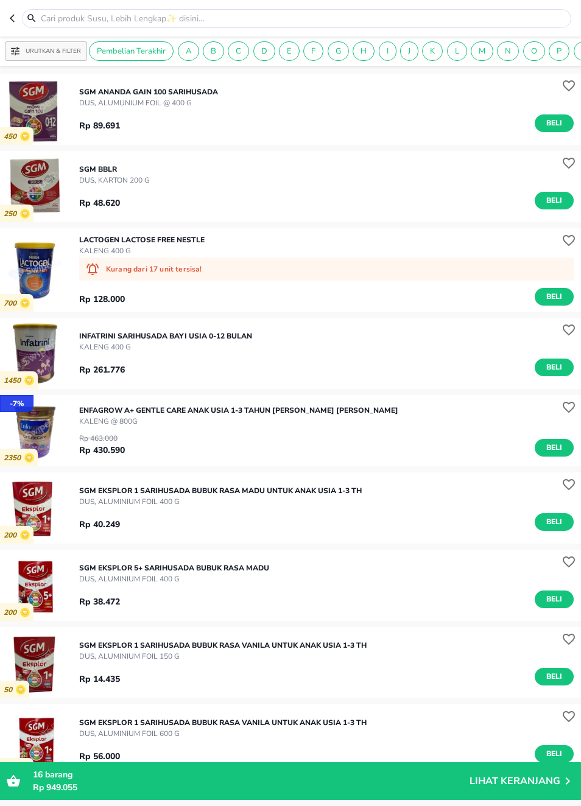
click at [20, 11] on div at bounding box center [291, 18] width 562 height 19
click at [19, 21] on button "button" at bounding box center [16, 18] width 12 height 19
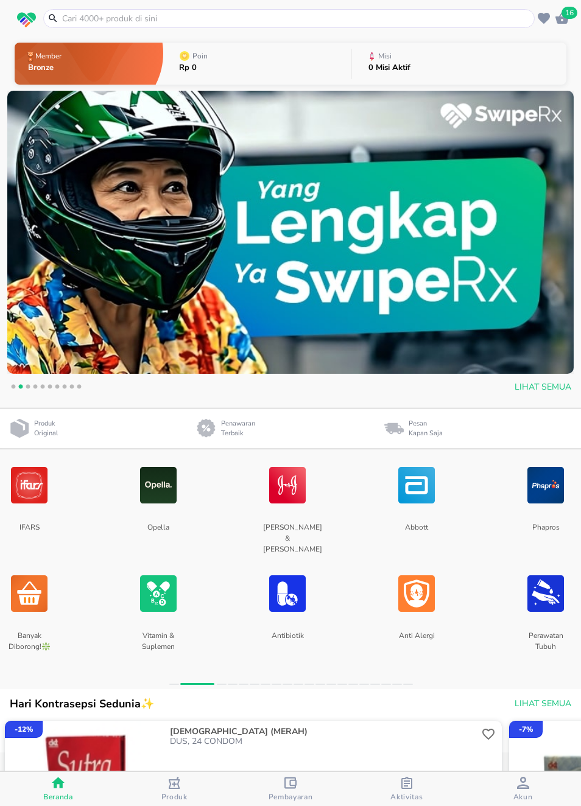
click at [424, 482] on img at bounding box center [416, 485] width 37 height 65
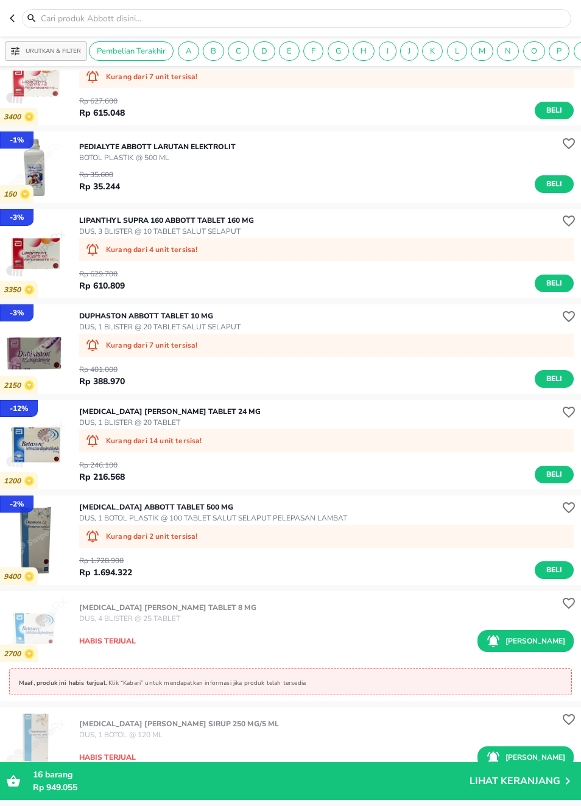
scroll to position [858, 0]
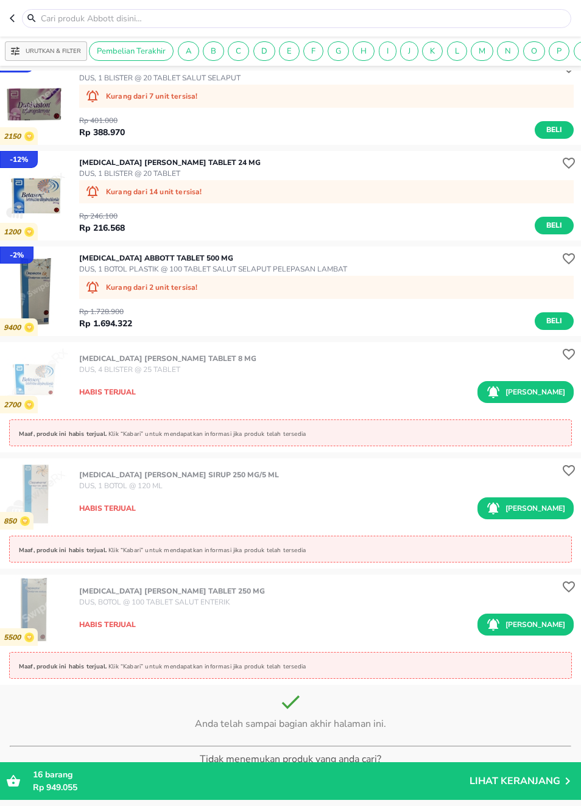
click at [20, 12] on button "button" at bounding box center [16, 18] width 12 height 19
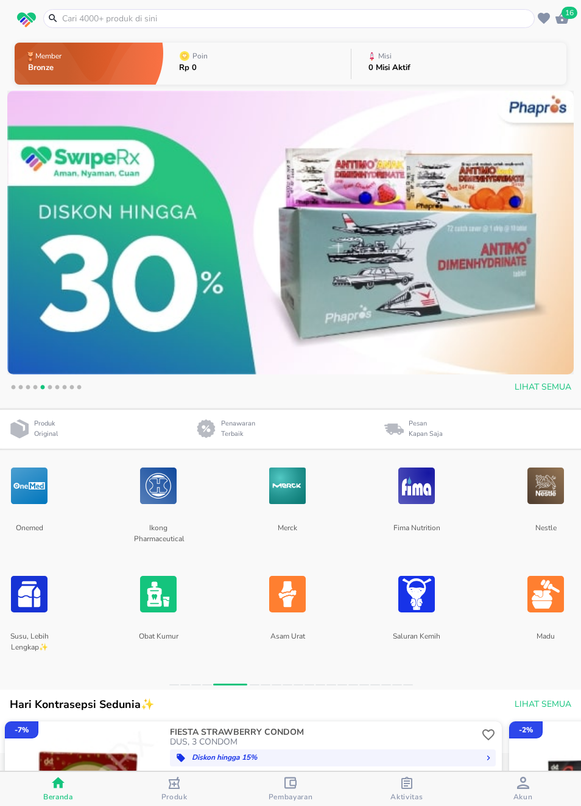
click at [419, 493] on img at bounding box center [416, 486] width 37 height 65
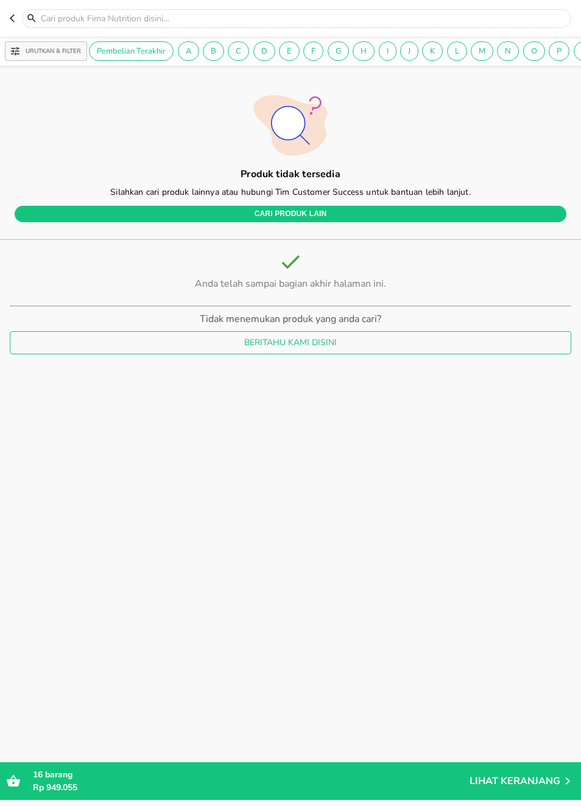
click at [10, 19] on icon "button" at bounding box center [12, 19] width 5 height 8
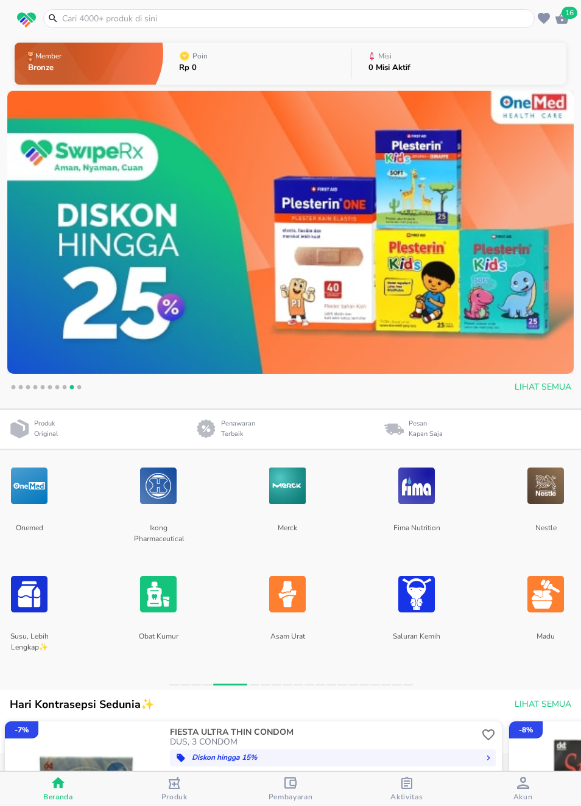
click at [428, 487] on img at bounding box center [416, 486] width 37 height 65
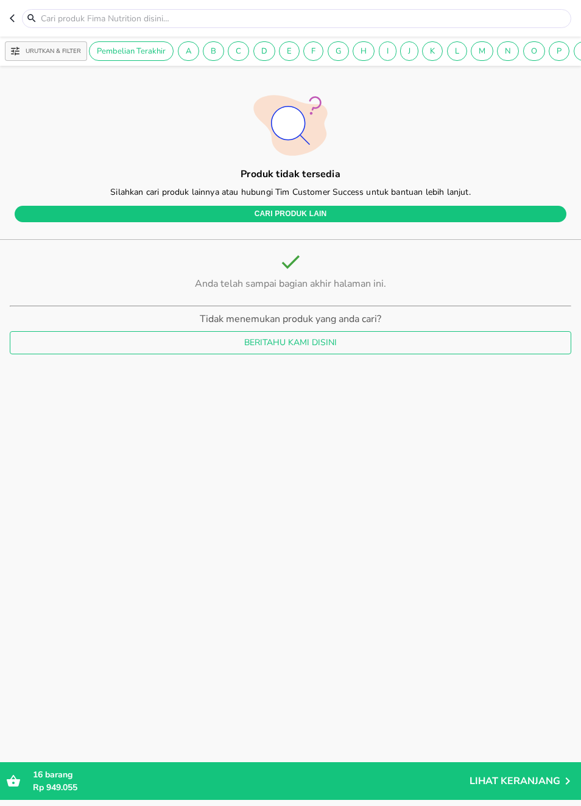
click at [15, 12] on button "button" at bounding box center [16, 18] width 12 height 19
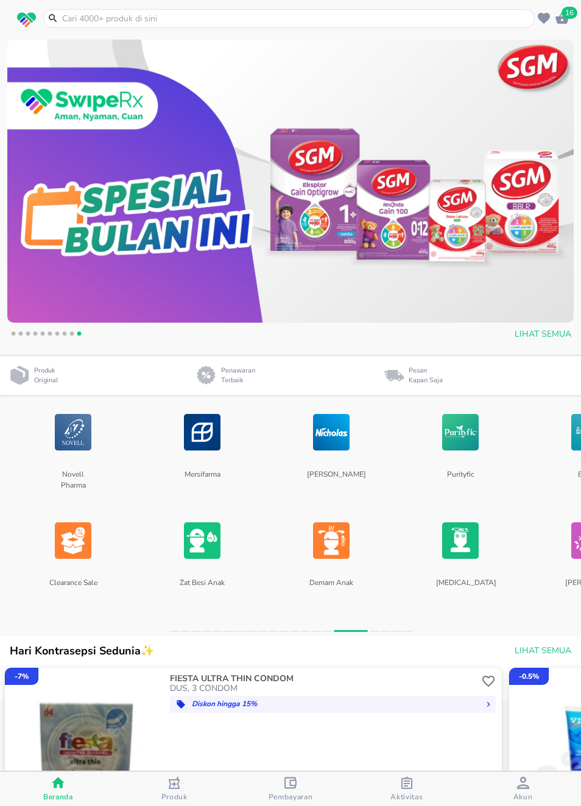
scroll to position [46, 0]
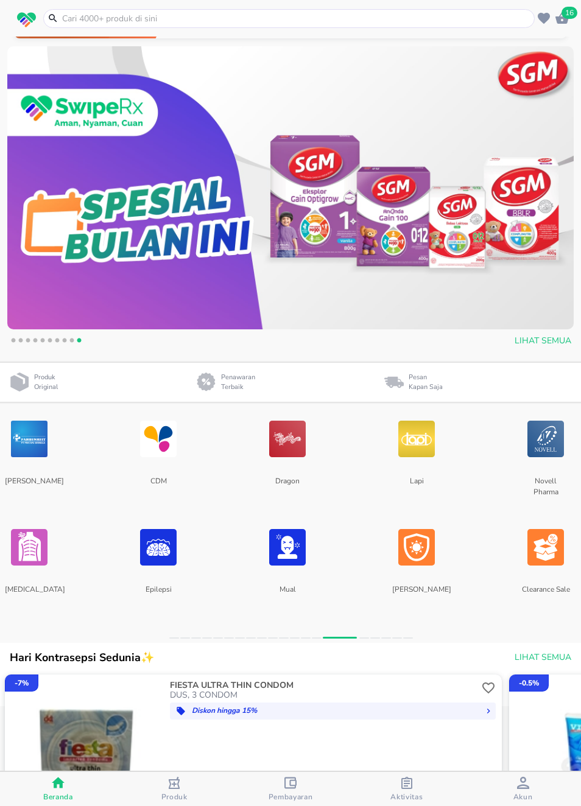
click at [412, 541] on img at bounding box center [416, 547] width 37 height 65
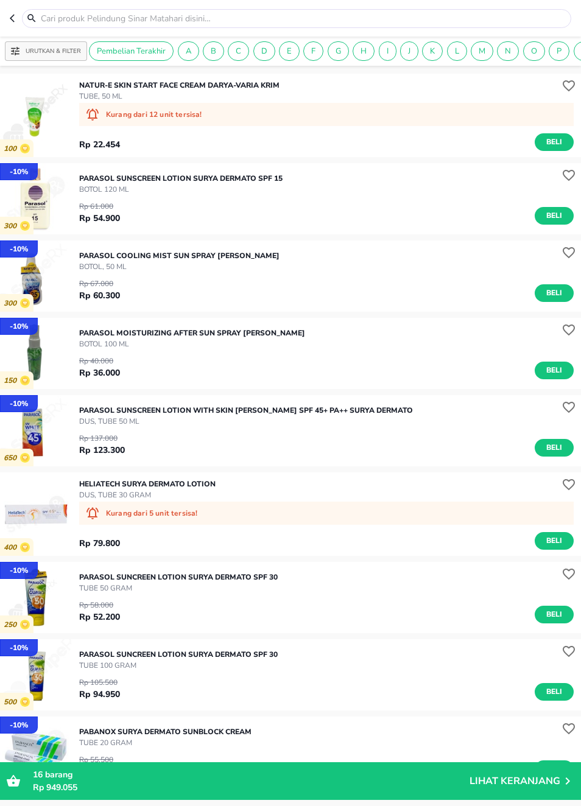
click at [13, 16] on icon "button" at bounding box center [12, 19] width 5 height 8
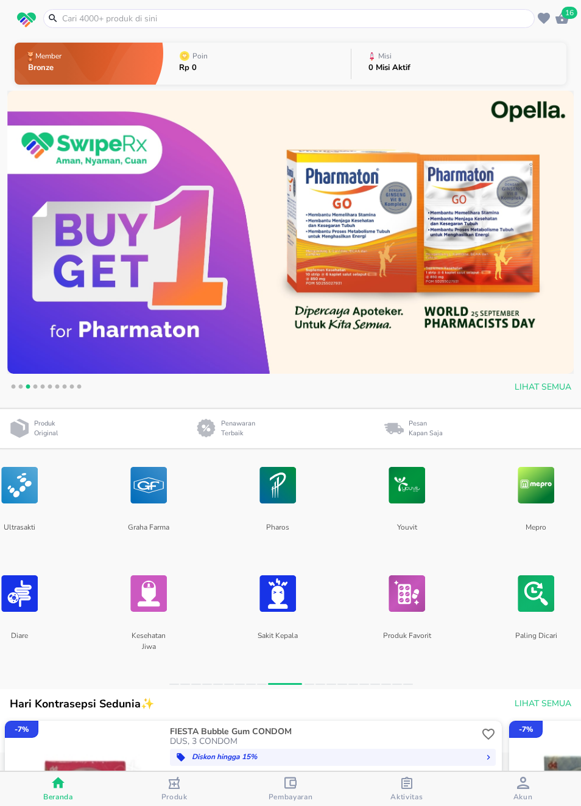
scroll to position [7, 0]
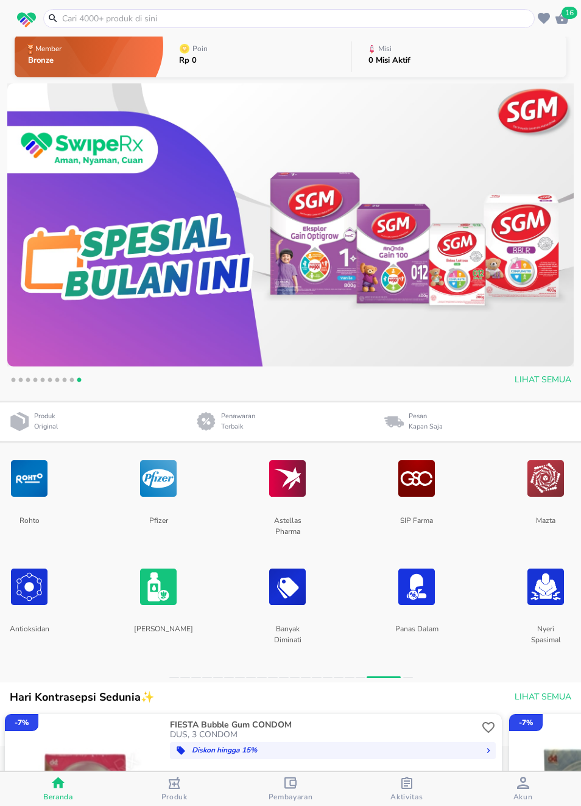
click at [303, 581] on img at bounding box center [287, 587] width 37 height 65
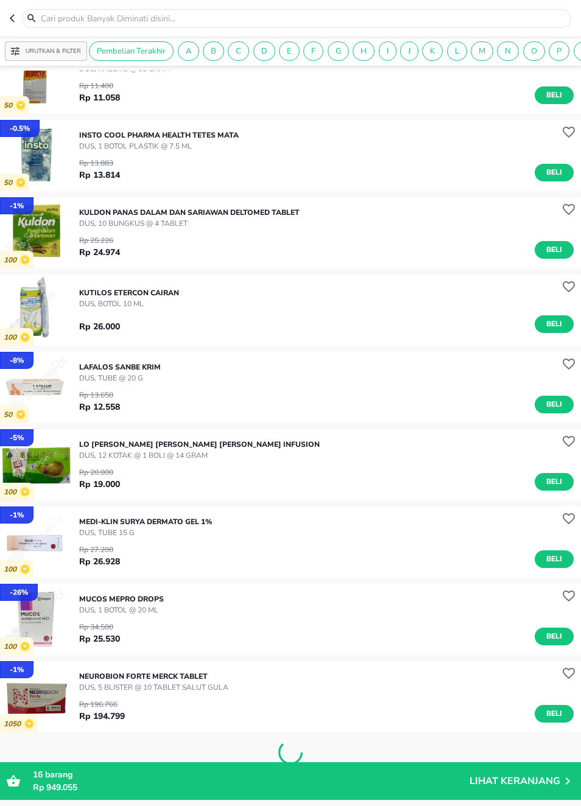
scroll to position [1681, 0]
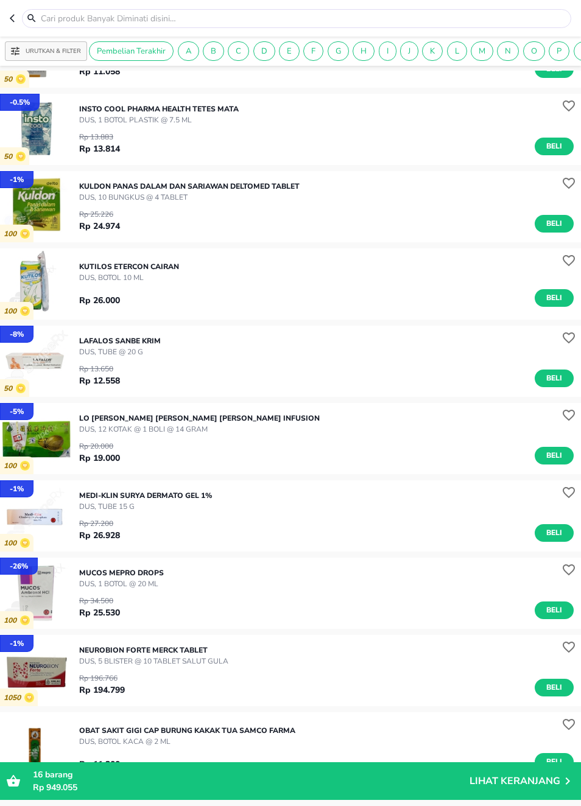
click at [559, 381] on span "Beli" at bounding box center [554, 378] width 21 height 13
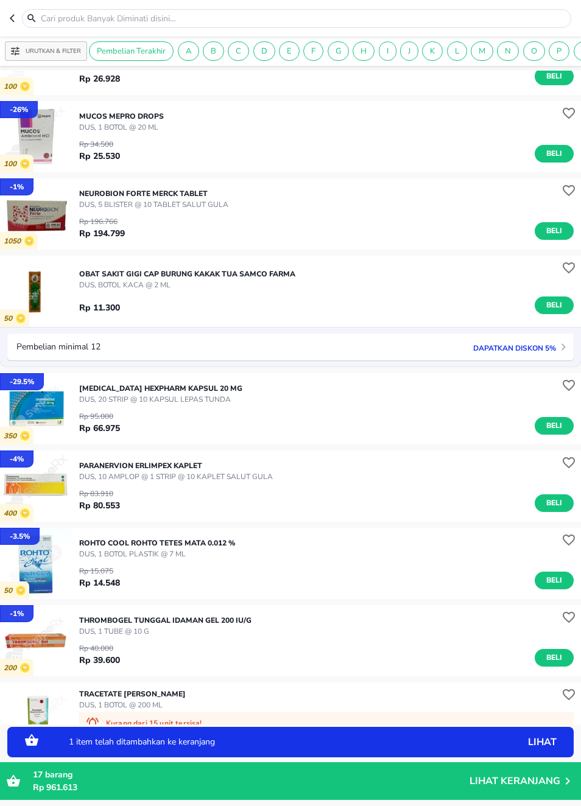
scroll to position [2139, 0]
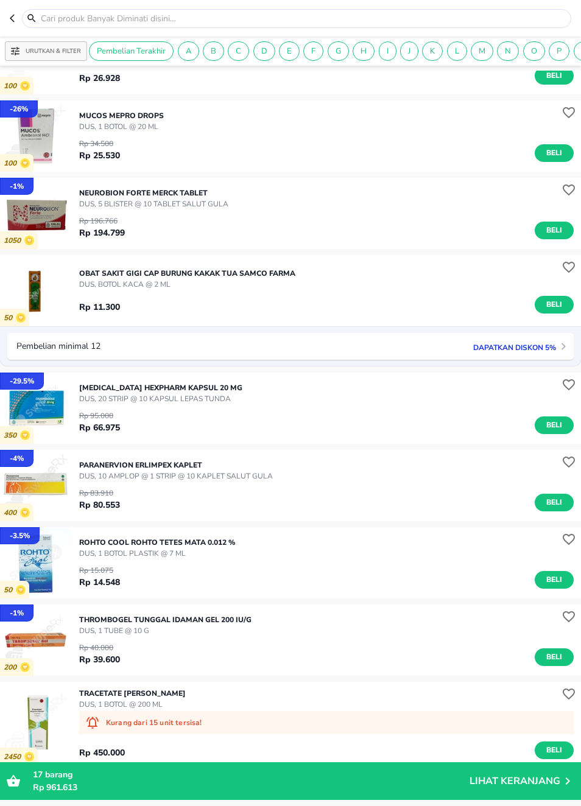
click at [555, 307] on span "Beli" at bounding box center [554, 304] width 21 height 13
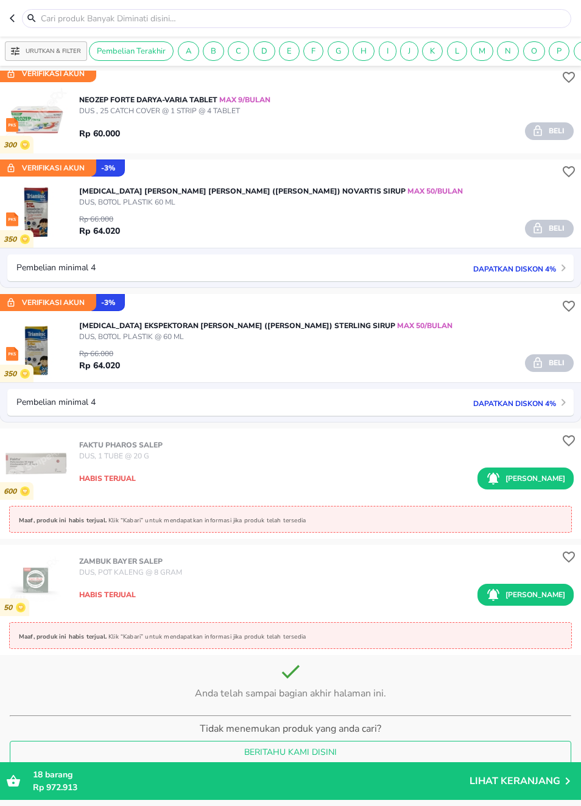
scroll to position [3094, 0]
click at [18, 21] on icon "button" at bounding box center [15, 18] width 10 height 10
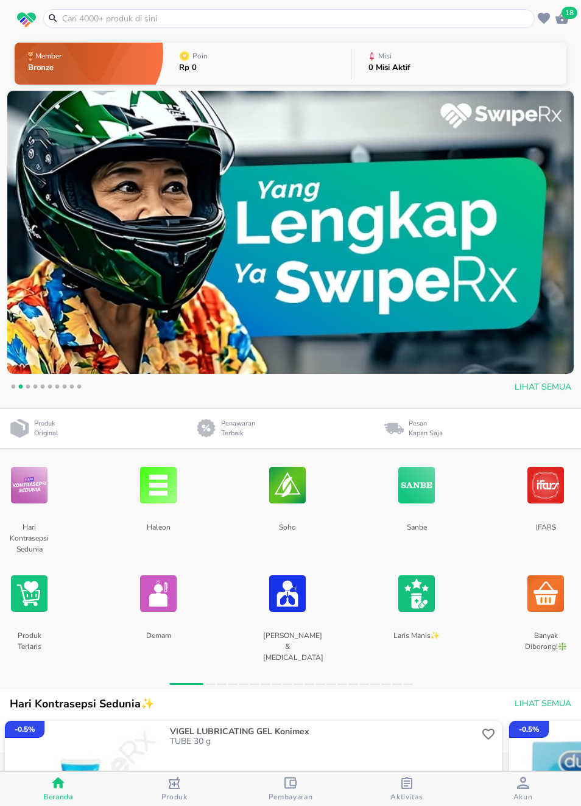
click at [560, 608] on img at bounding box center [545, 594] width 37 height 65
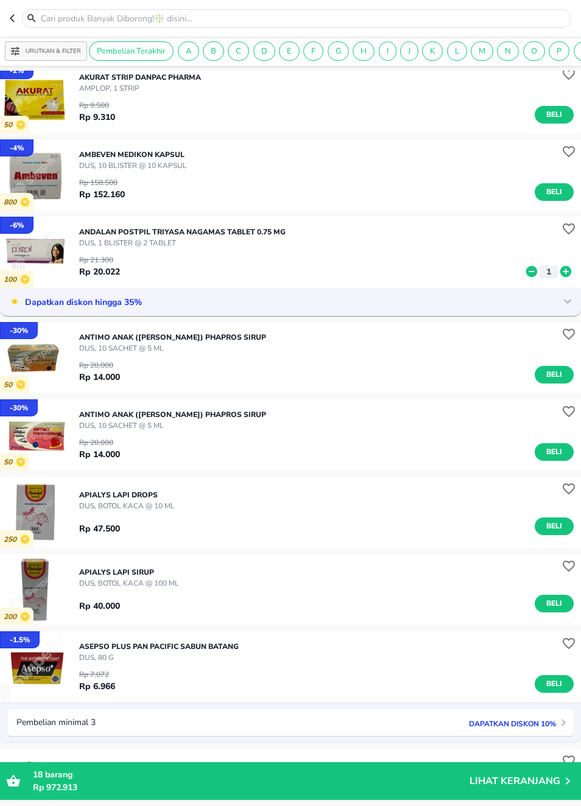
scroll to position [1213, 0]
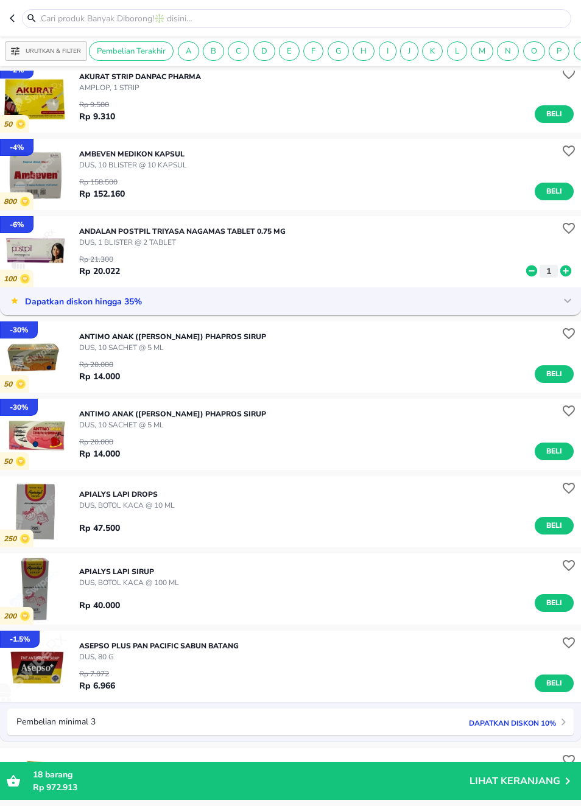
click at [563, 369] on span "Beli" at bounding box center [554, 374] width 21 height 13
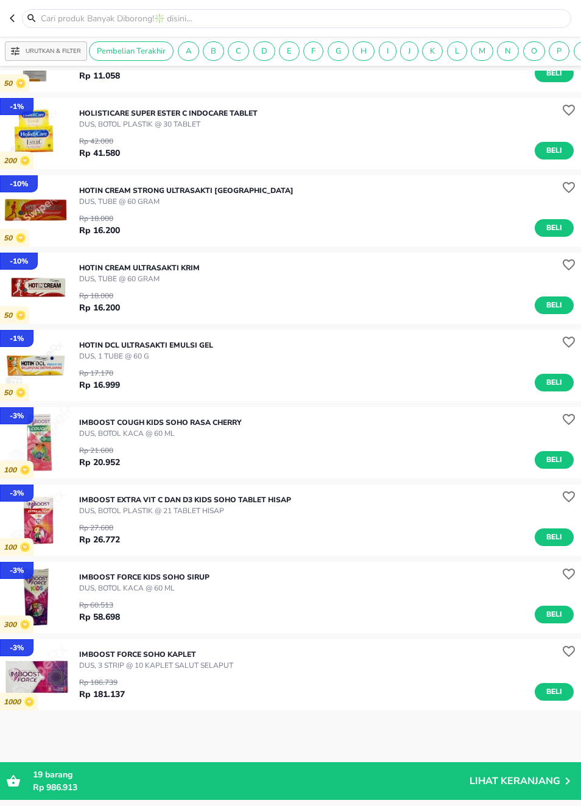
scroll to position [5041, 0]
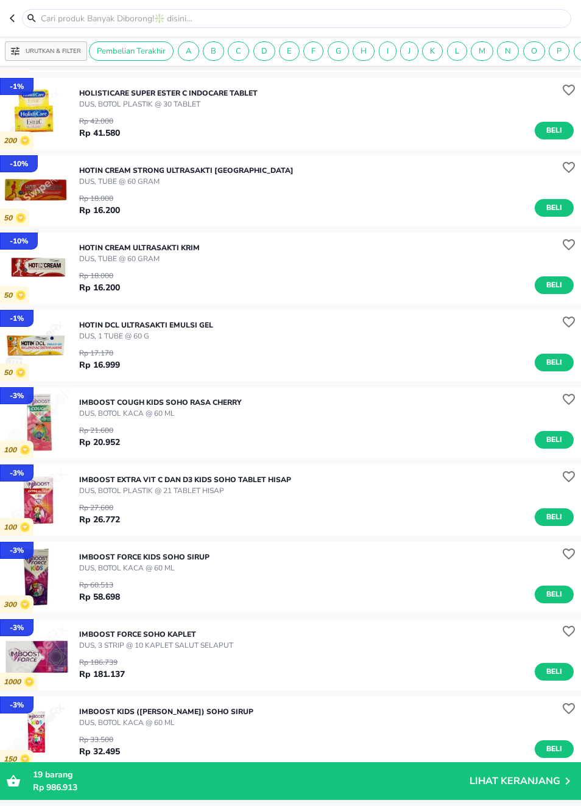
click at [550, 442] on span "Beli" at bounding box center [554, 440] width 21 height 13
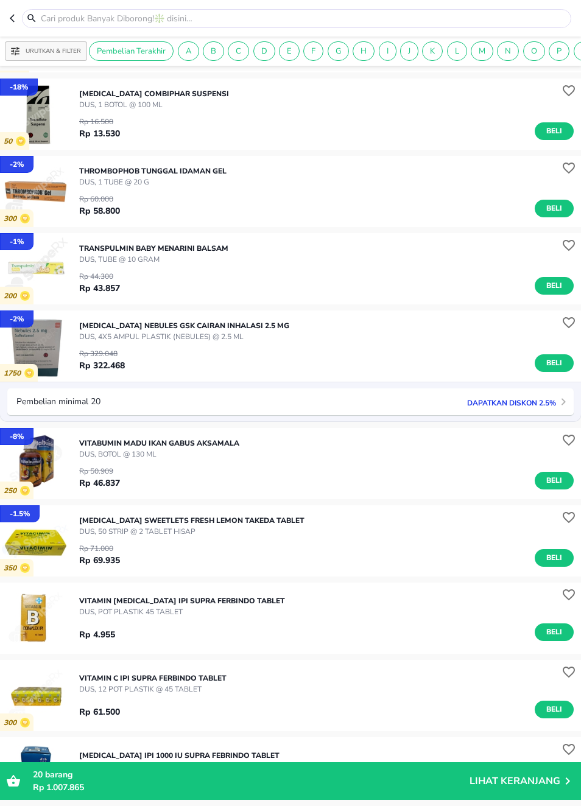
scroll to position [9325, 0]
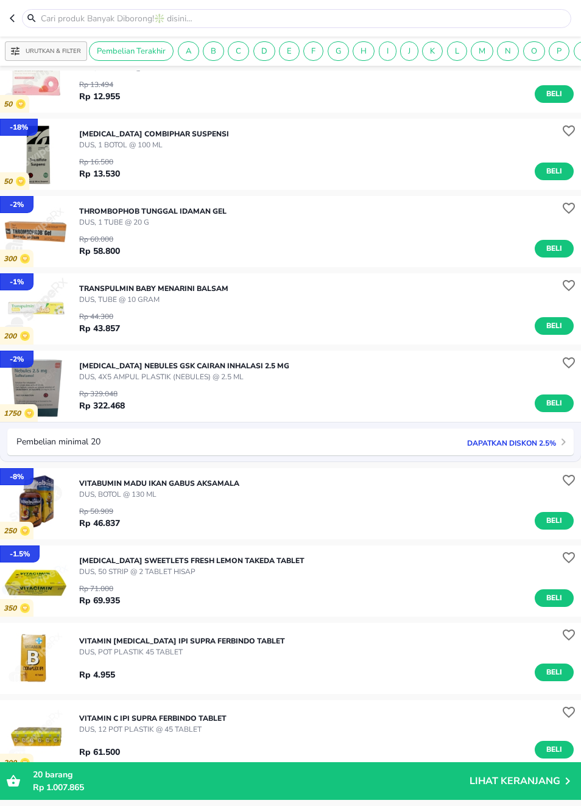
click at [545, 331] on span "Beli" at bounding box center [554, 326] width 21 height 13
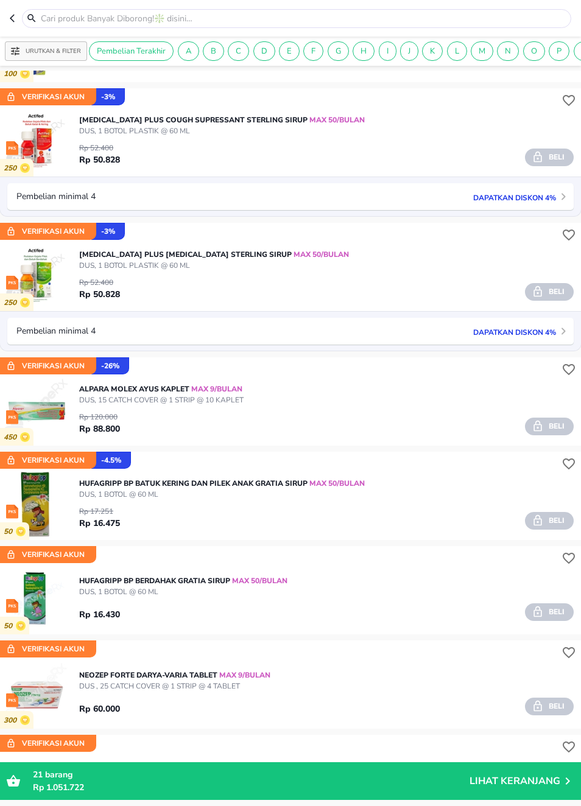
scroll to position [10334, 0]
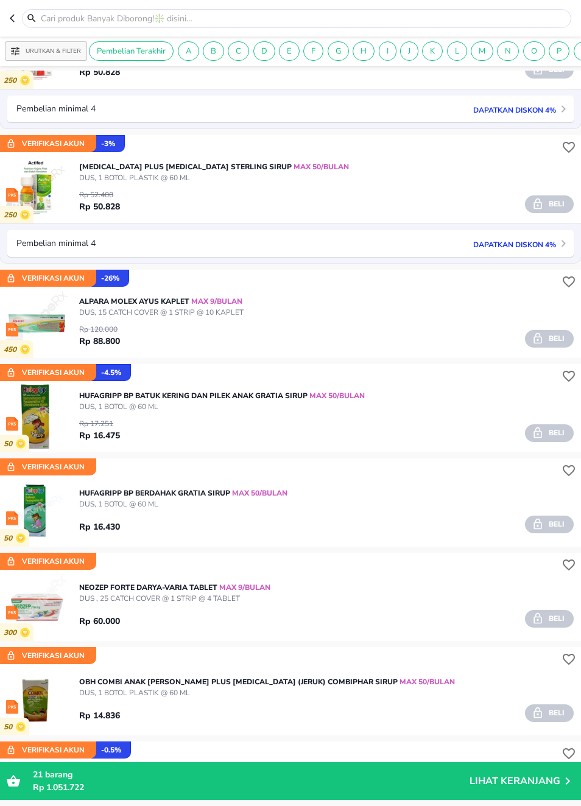
click at [26, 278] on span "Verifikasi Akun" at bounding box center [48, 278] width 86 height 13
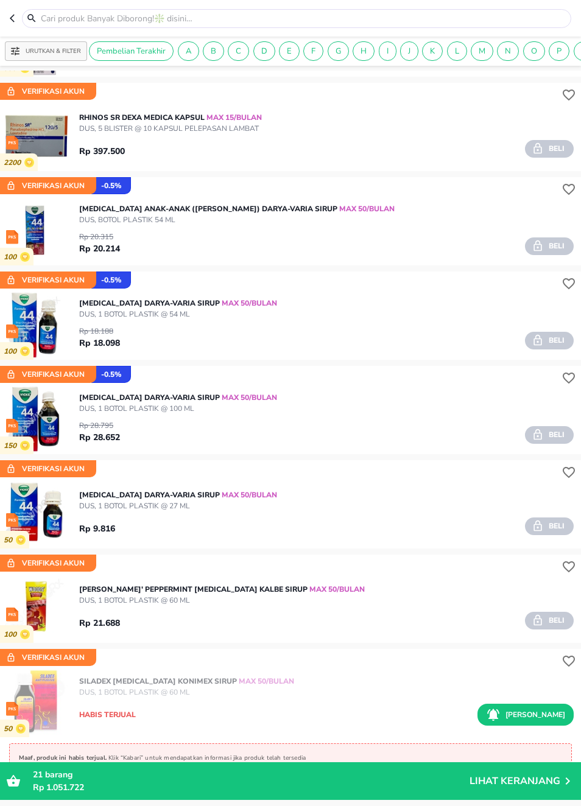
scroll to position [11749, 0]
click at [529, 761] on p "Lihat Keranjang" at bounding box center [515, 781] width 91 height 0
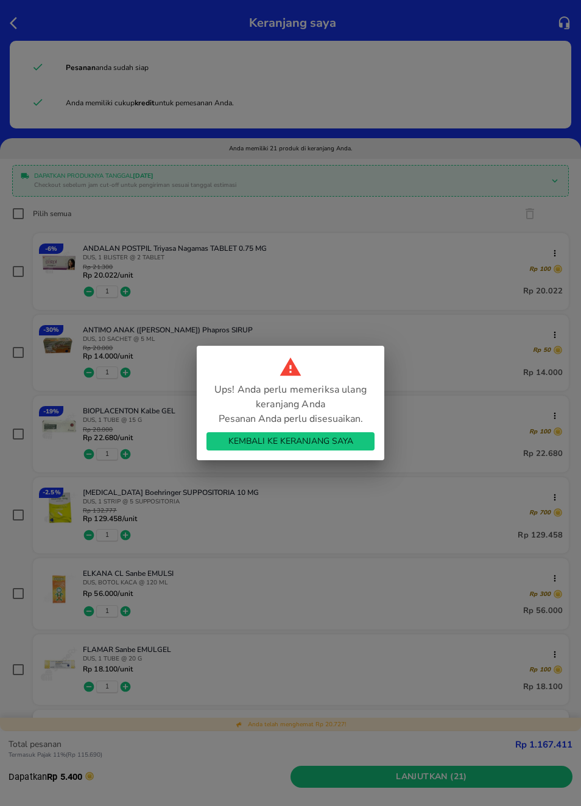
click at [359, 432] on button "Kembali ke Keranjang Saya" at bounding box center [290, 441] width 168 height 18
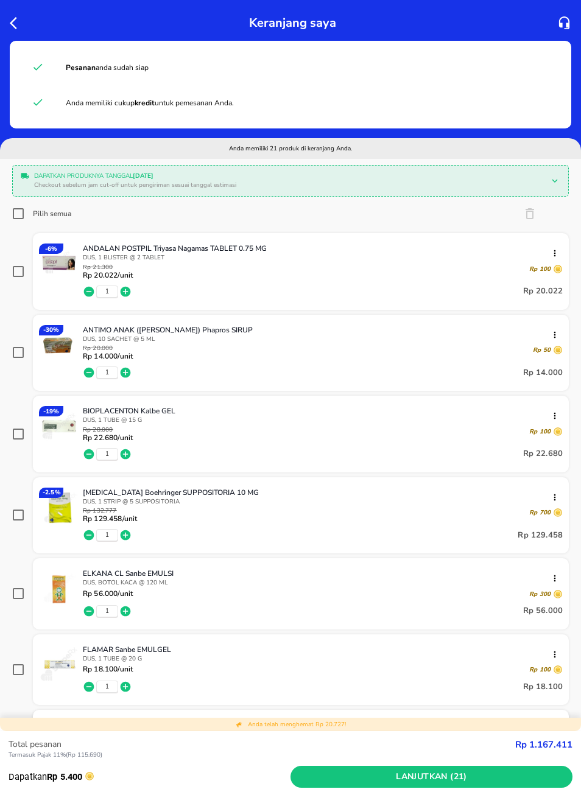
click at [10, 19] on icon "button" at bounding box center [17, 23] width 15 height 15
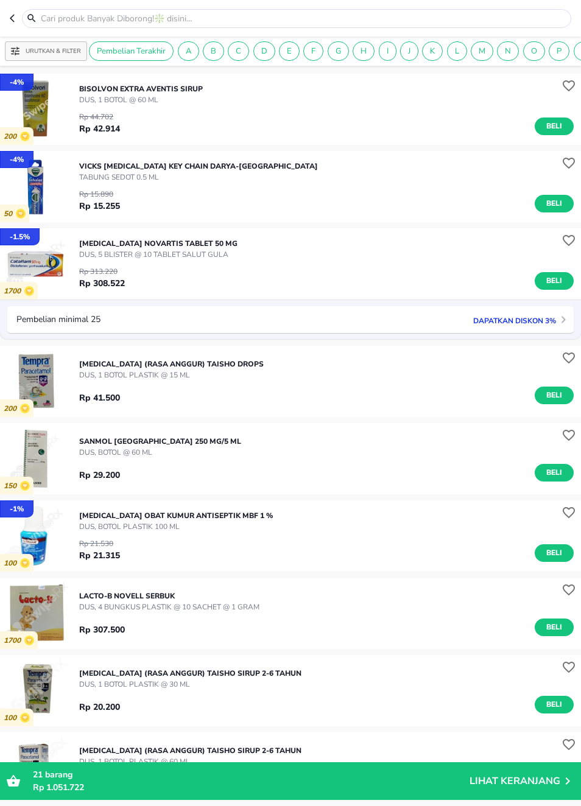
click at [23, 18] on div at bounding box center [296, 18] width 549 height 19
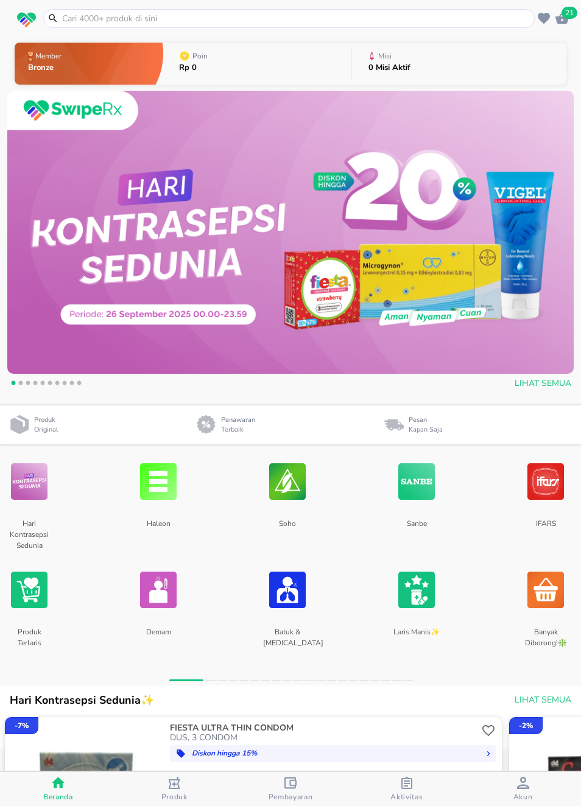
click at [525, 761] on span "Akun" at bounding box center [522, 797] width 19 height 10
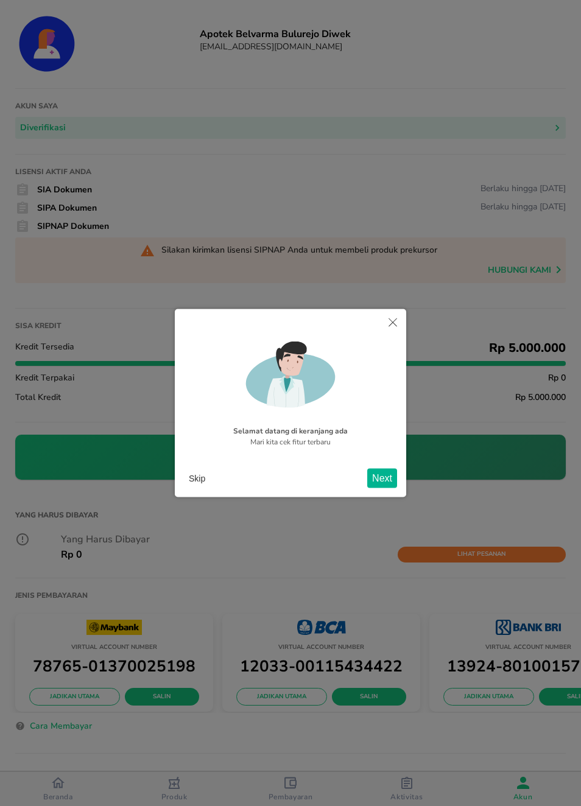
click at [377, 478] on button "Next" at bounding box center [382, 477] width 30 height 19
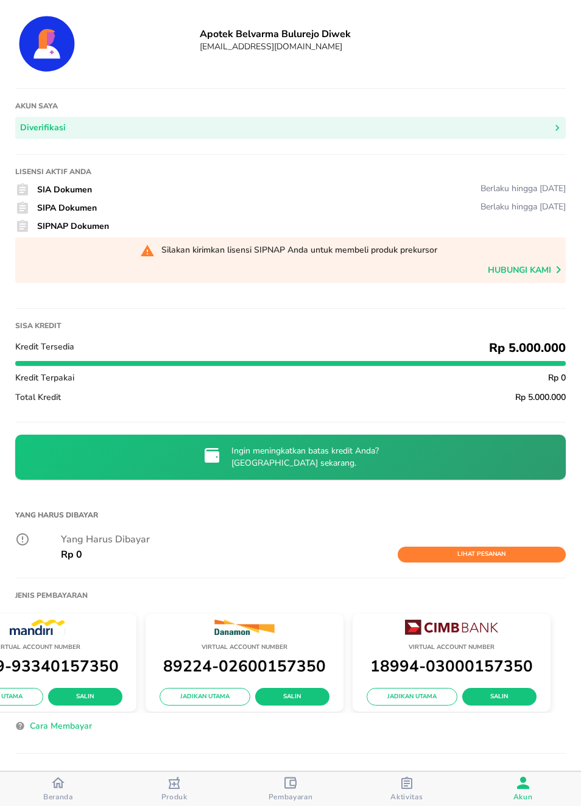
click at [548, 267] on span "Hubungi kami" at bounding box center [527, 272] width 78 height 21
click at [548, 259] on div "Silakan kirimkan lisensi SIPNAP Anda untuk membeli produk prekursor" at bounding box center [290, 250] width 551 height 25
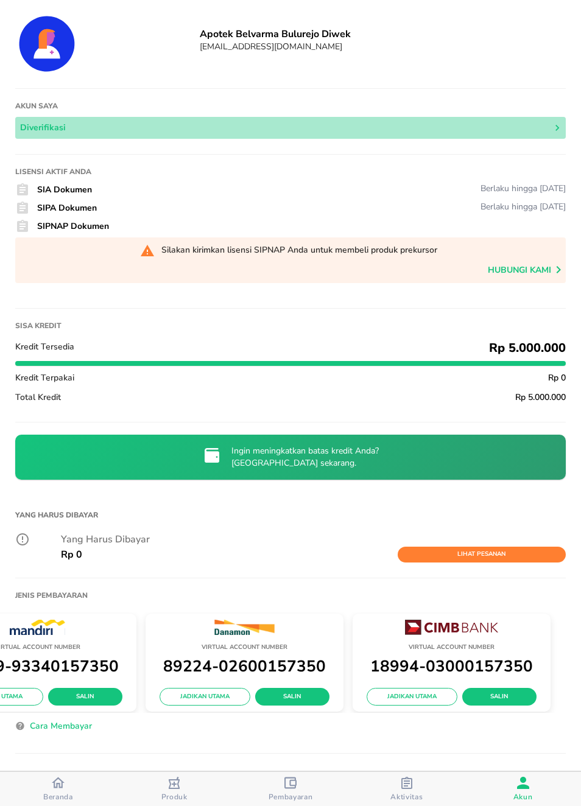
click at [549, 127] on span "Diverifikasi" at bounding box center [290, 128] width 541 height 15
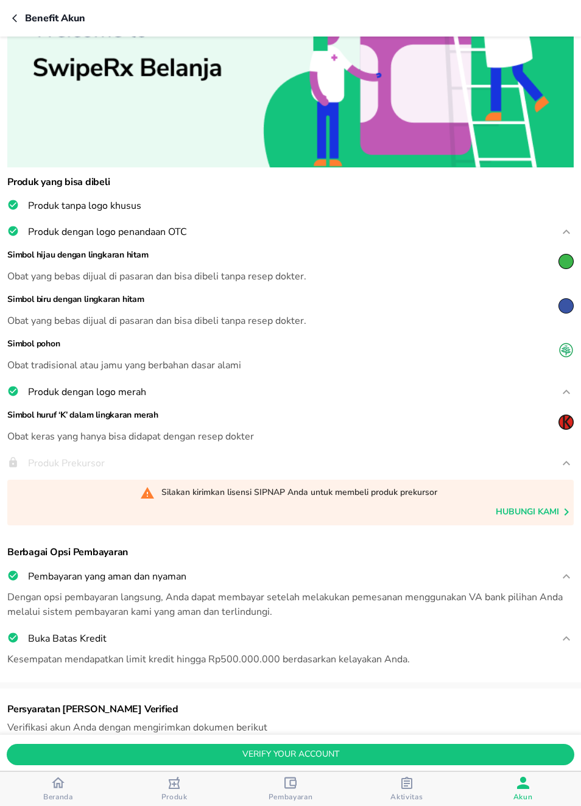
scroll to position [159, 0]
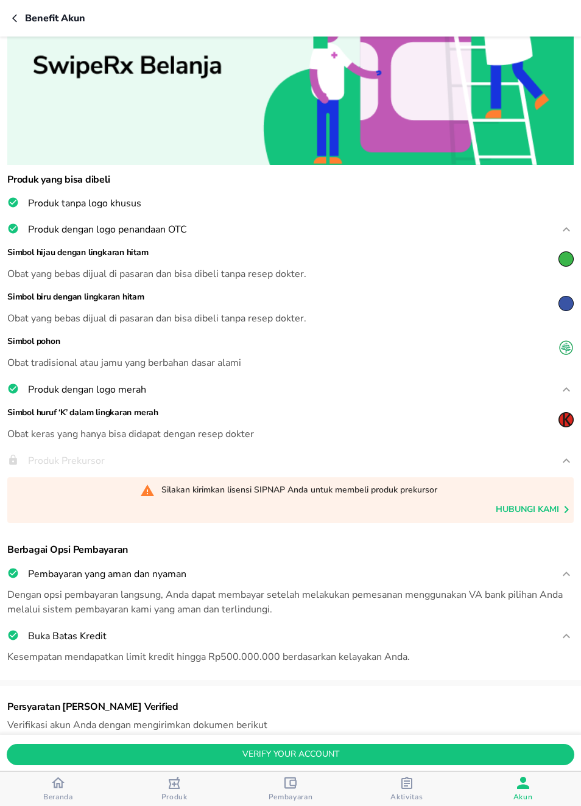
click at [561, 465] on icon "button" at bounding box center [566, 461] width 15 height 15
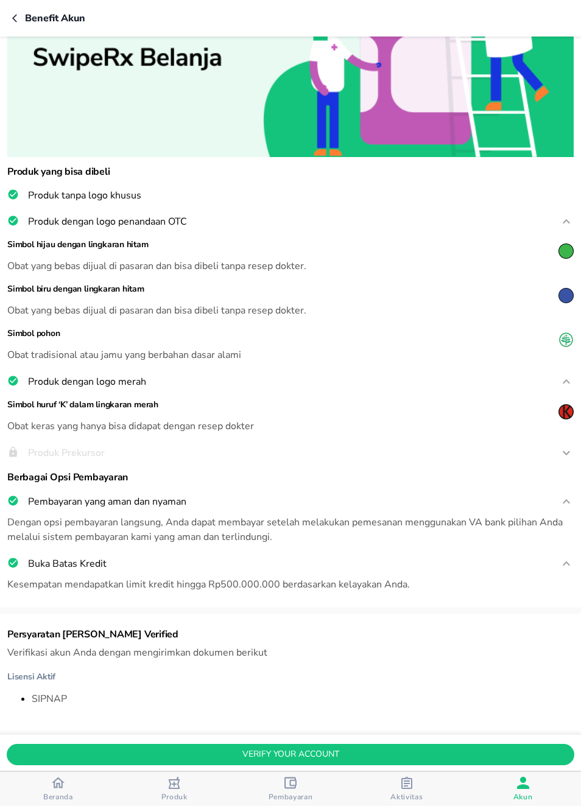
scroll to position [171, 0]
click at [563, 454] on icon "button" at bounding box center [566, 453] width 15 height 15
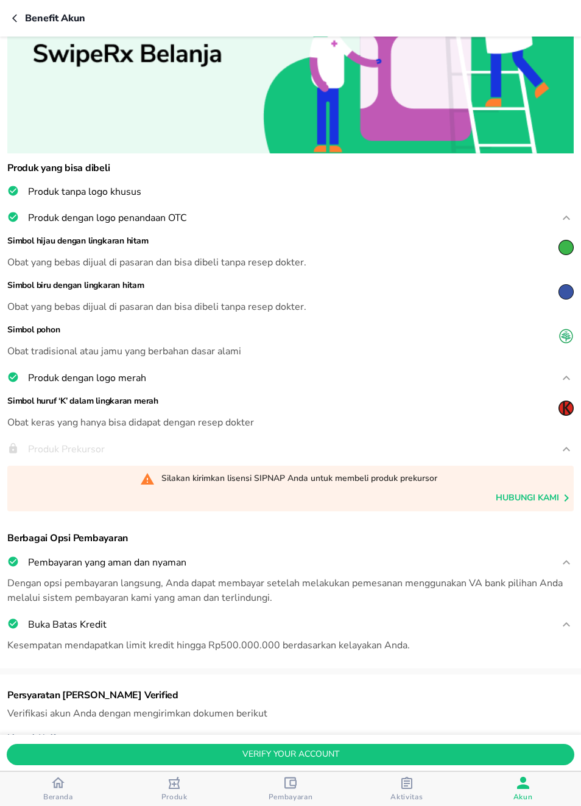
click at [516, 448] on div "Produk Prekursor" at bounding box center [266, 449] width 519 height 13
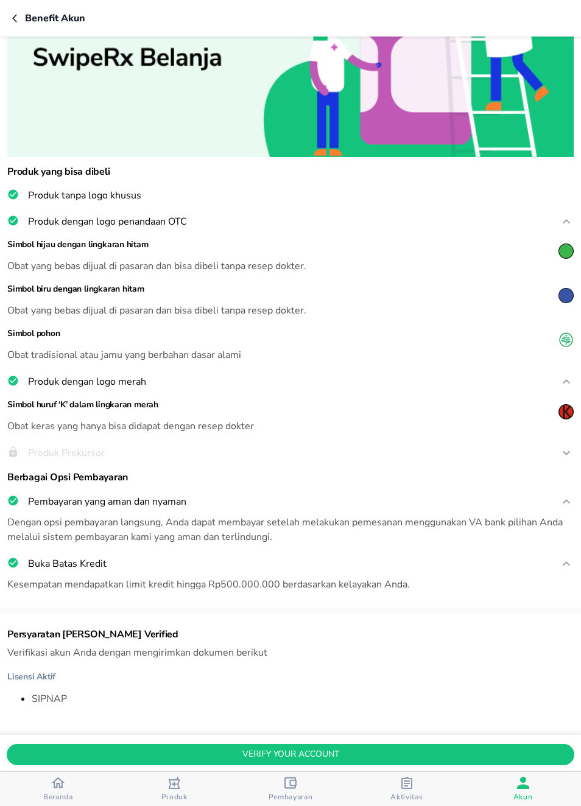
click at [565, 446] on icon "button" at bounding box center [566, 453] width 15 height 15
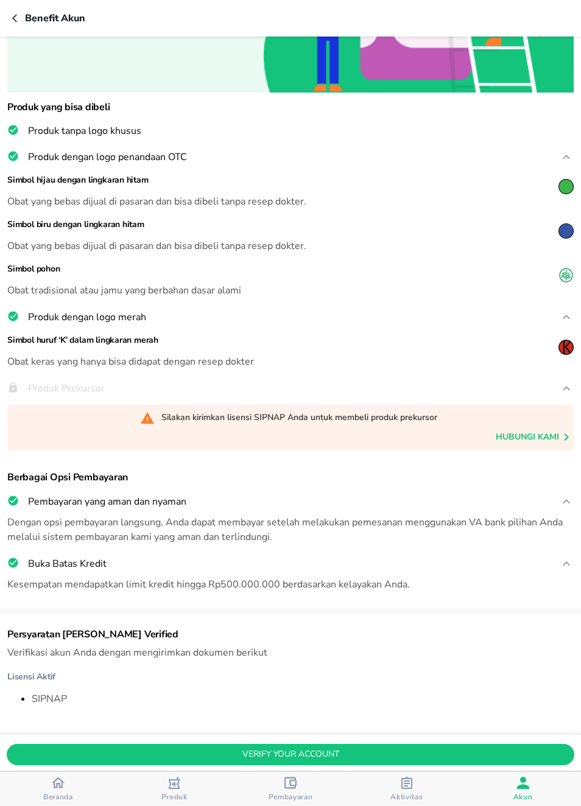
scroll to position [236, 0]
click at [451, 752] on span "verify your account" at bounding box center [290, 754] width 549 height 15
